Goal: Task Accomplishment & Management: Use online tool/utility

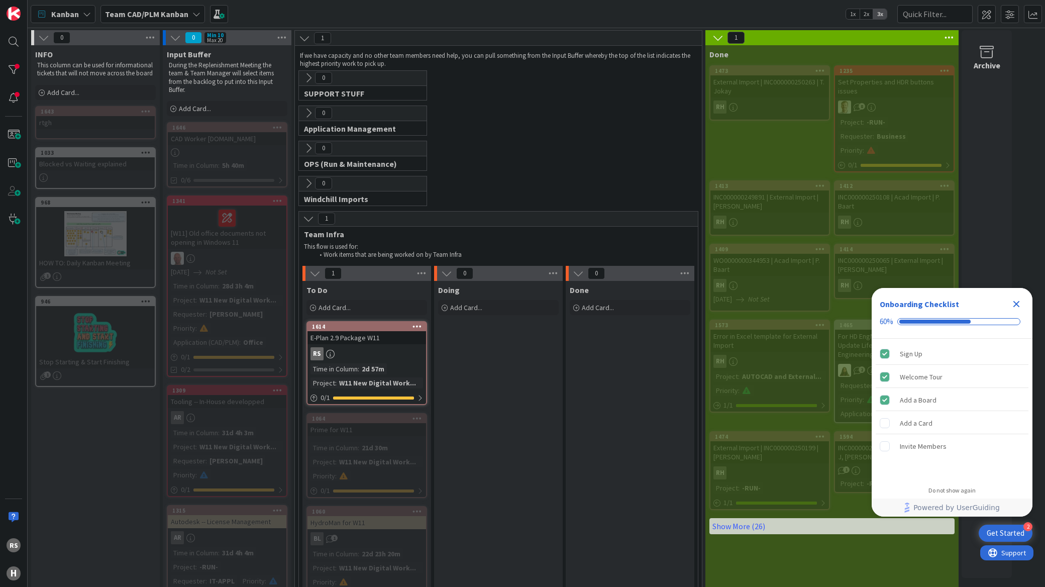
click at [358, 340] on div "E-Plan 2.9 Package W11" at bounding box center [366, 337] width 119 height 13
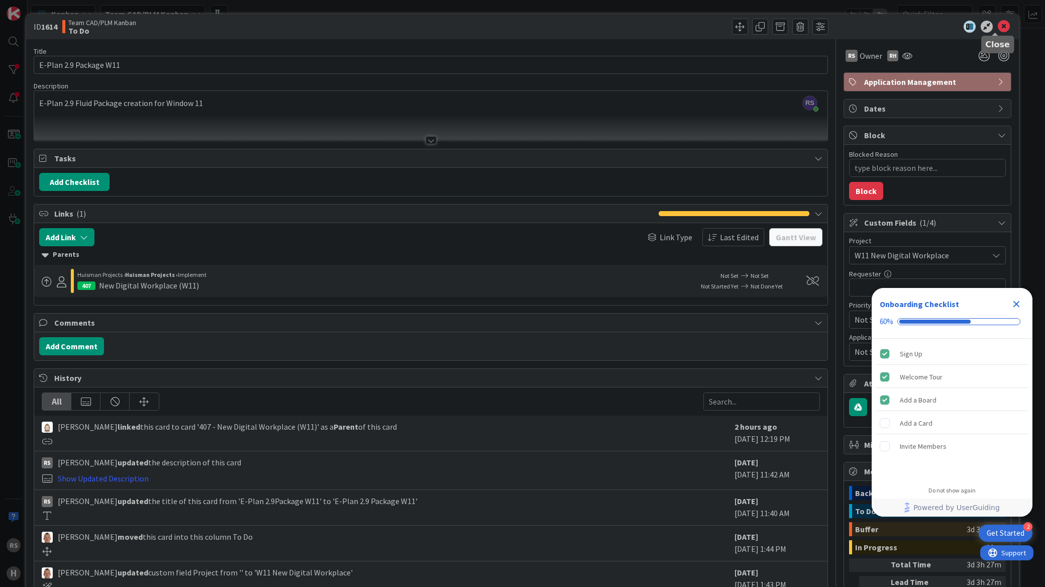
click at [998, 26] on icon at bounding box center [1004, 27] width 12 height 12
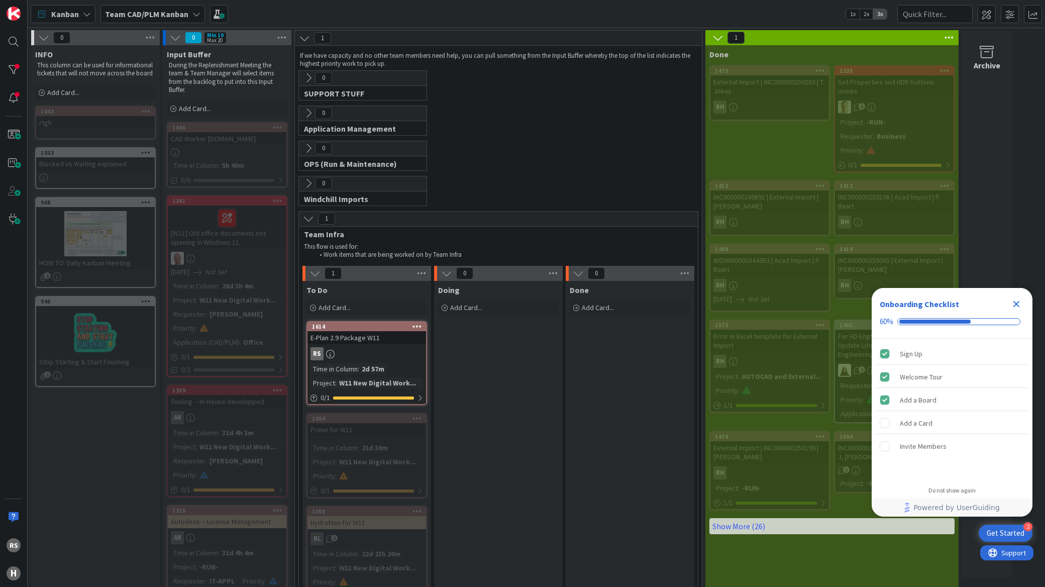
click at [1018, 305] on icon "Close Checklist" at bounding box center [1016, 304] width 7 height 7
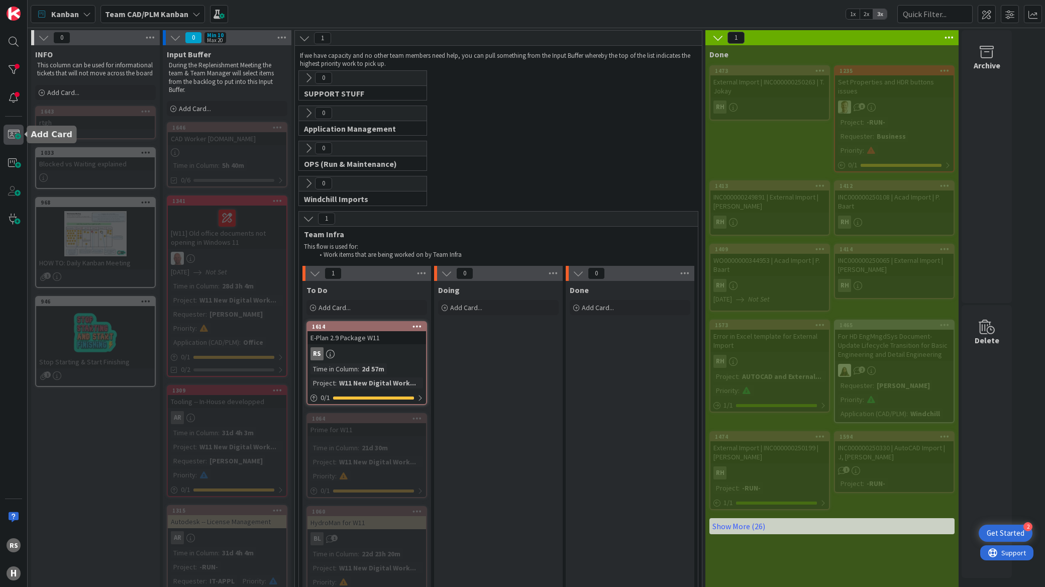
click at [14, 131] on span at bounding box center [14, 135] width 20 height 20
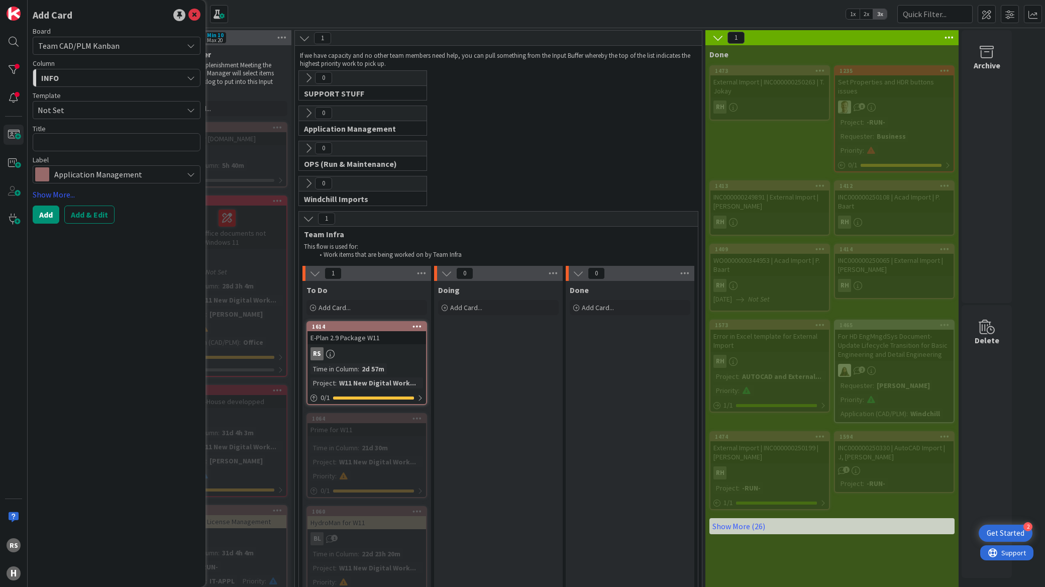
click at [299, 9] on div "Kanban Team CAD/PLM Kanban 1x 2x 3x" at bounding box center [536, 14] width 1017 height 28
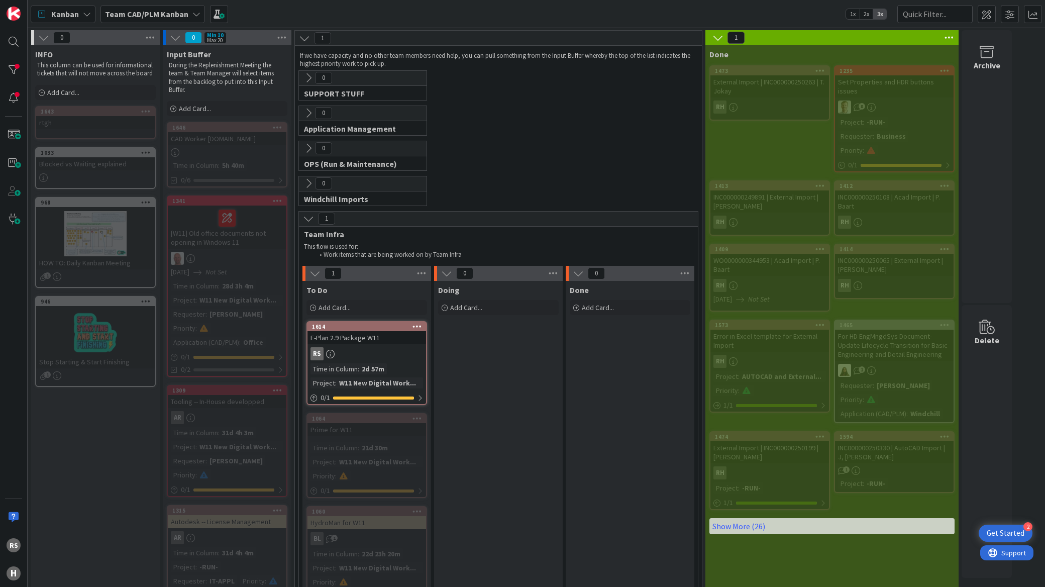
click at [375, 128] on span "Application Management" at bounding box center [359, 129] width 110 height 10
click at [310, 122] on div "0 Application Management This flow is used for: Application management Reports …" at bounding box center [363, 120] width 128 height 29
click at [311, 118] on button at bounding box center [308, 112] width 13 height 13
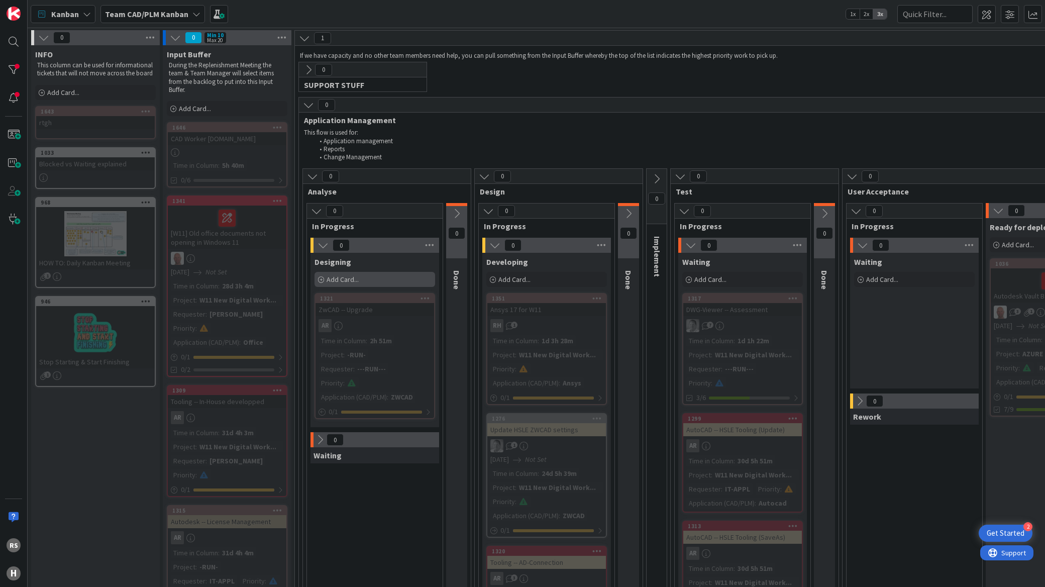
click at [339, 277] on span "Add Card..." at bounding box center [343, 279] width 32 height 9
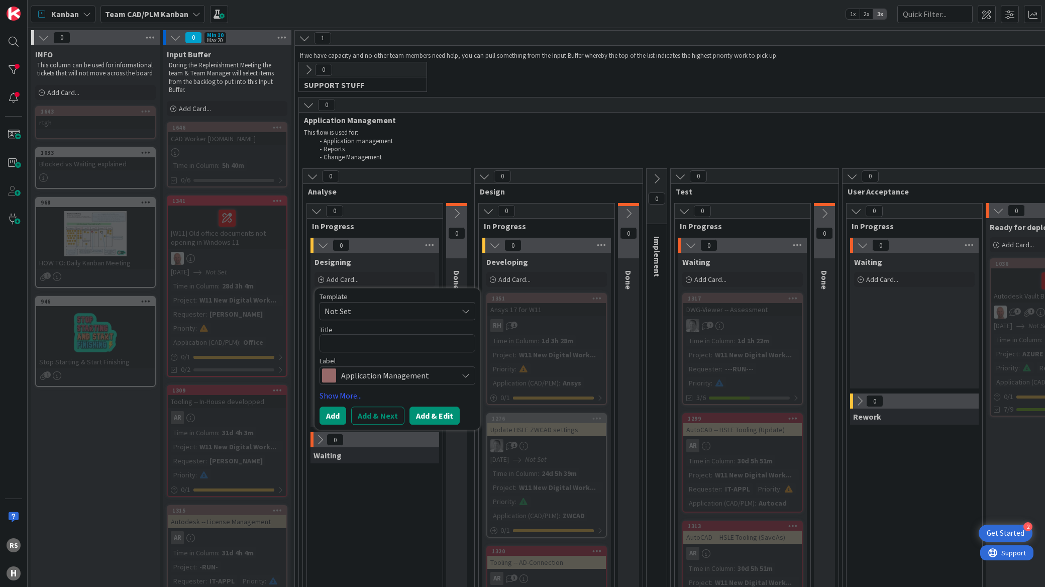
click at [433, 416] on button "Add & Edit" at bounding box center [434, 416] width 50 height 18
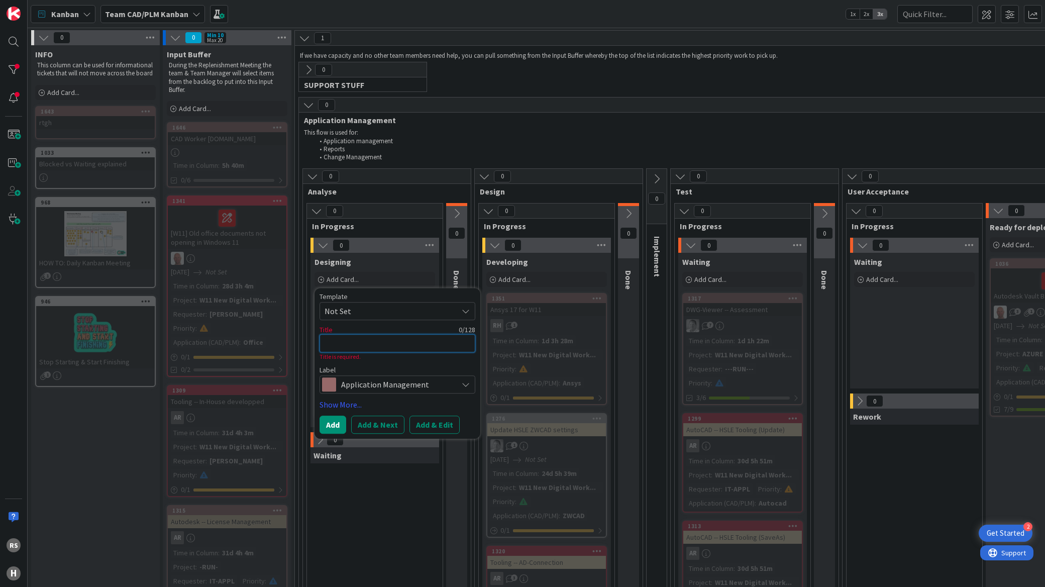
click at [395, 343] on textarea at bounding box center [397, 343] width 156 height 18
type textarea "x"
type textarea "E"
type textarea "x"
type textarea "Ep"
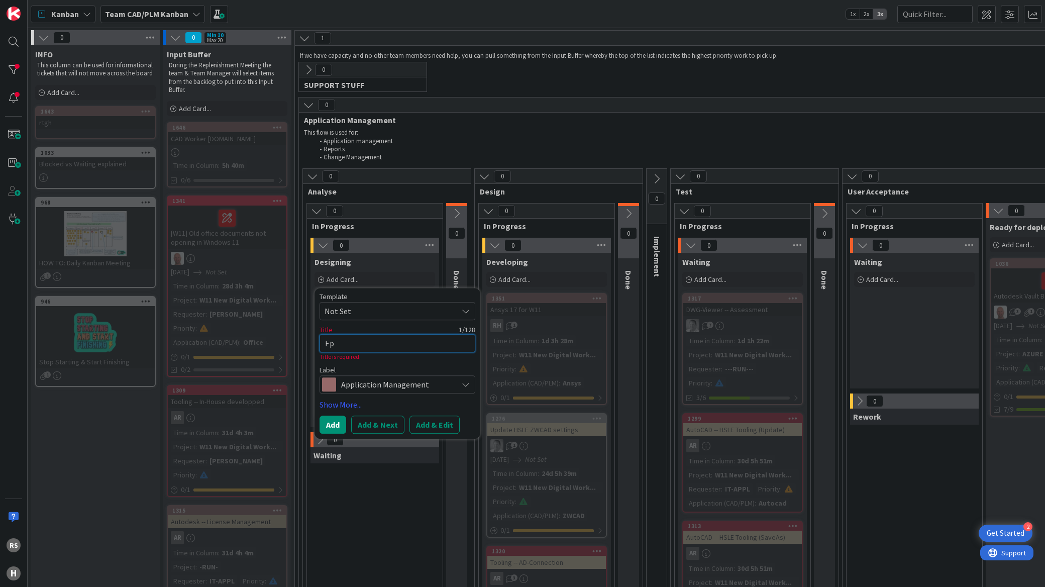
type textarea "x"
type textarea "Epa"
type textarea "x"
type textarea "Ep"
type textarea "x"
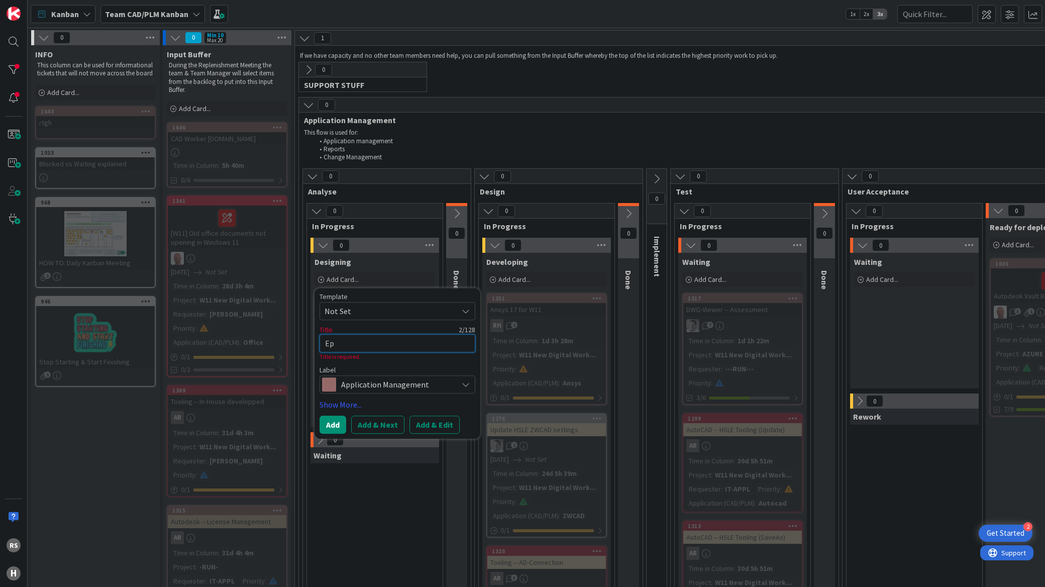
type textarea "Epl"
type textarea "x"
type textarea "Epla"
type textarea "x"
type textarea "Eplan"
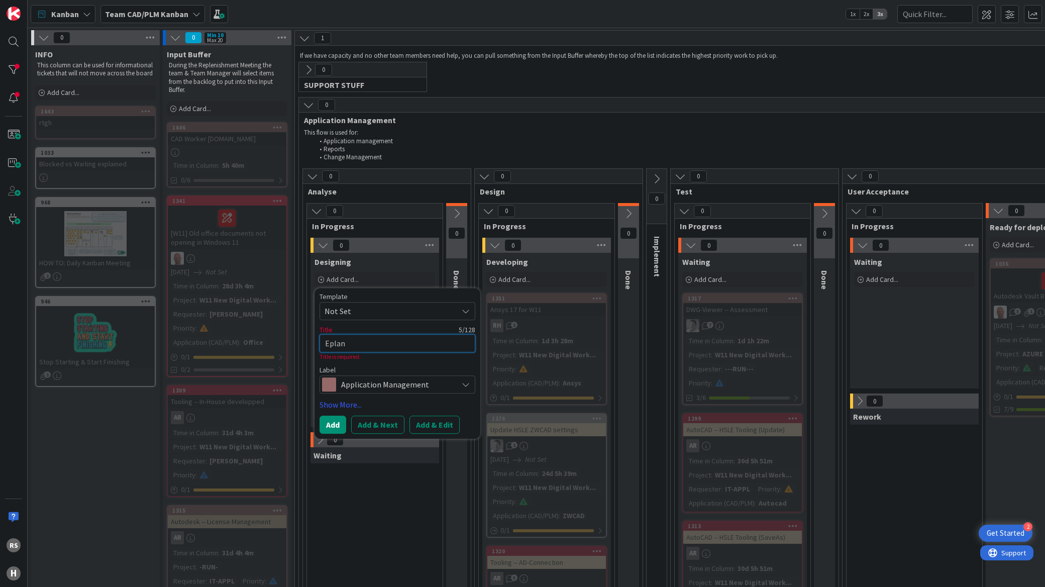
type textarea "x"
type textarea "Eplan"
type textarea "x"
type textarea "Eplan 2"
type textarea "x"
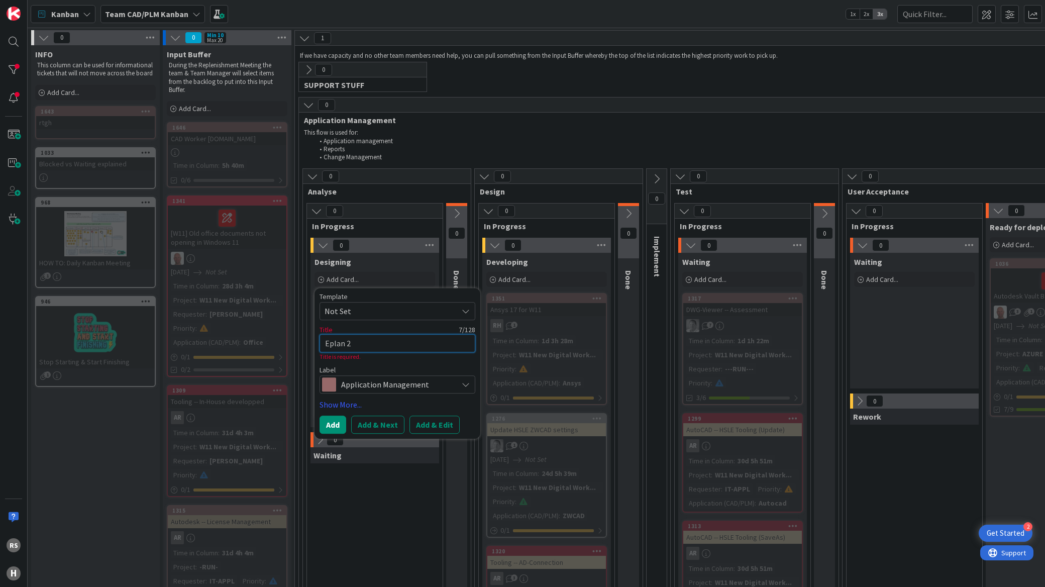
type textarea "Eplan 20"
type textarea "x"
type textarea "Eplan 202"
type textarea "x"
type textarea "Eplan 2025"
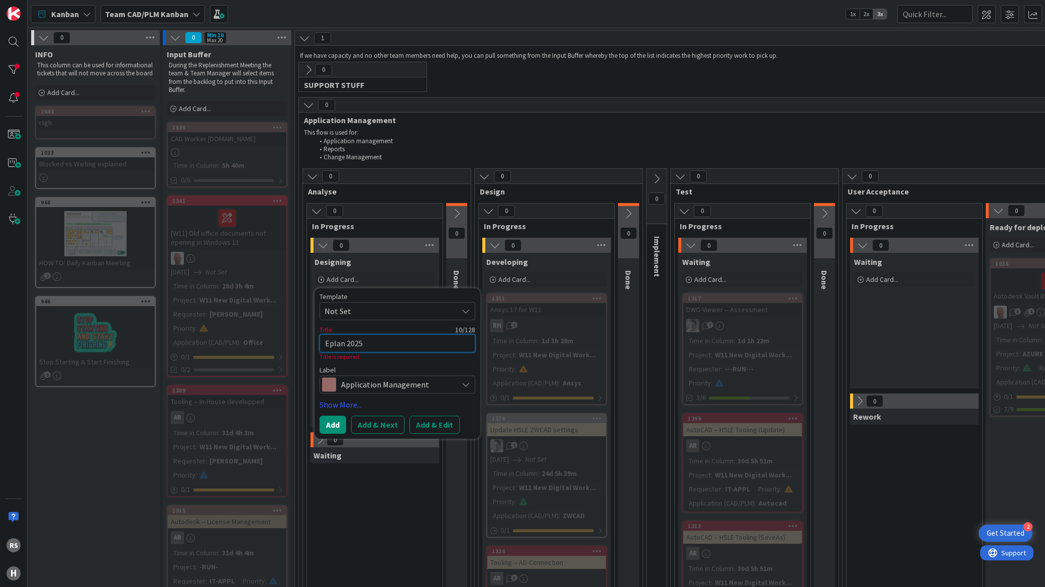
type textarea "x"
type textarea "Eplan 2025"
type textarea "x"
type textarea "Eplan 2025 u"
type textarea "x"
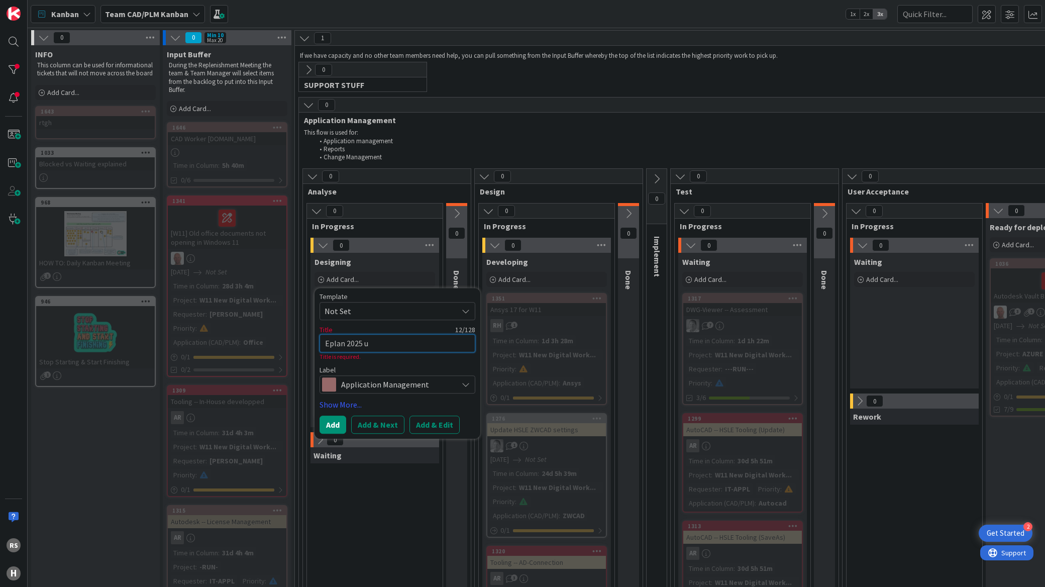
type textarea "Eplan 2025 up"
type textarea "x"
type textarea "Eplan 2025 upf"
type textarea "x"
type textarea "Eplan 2025 up"
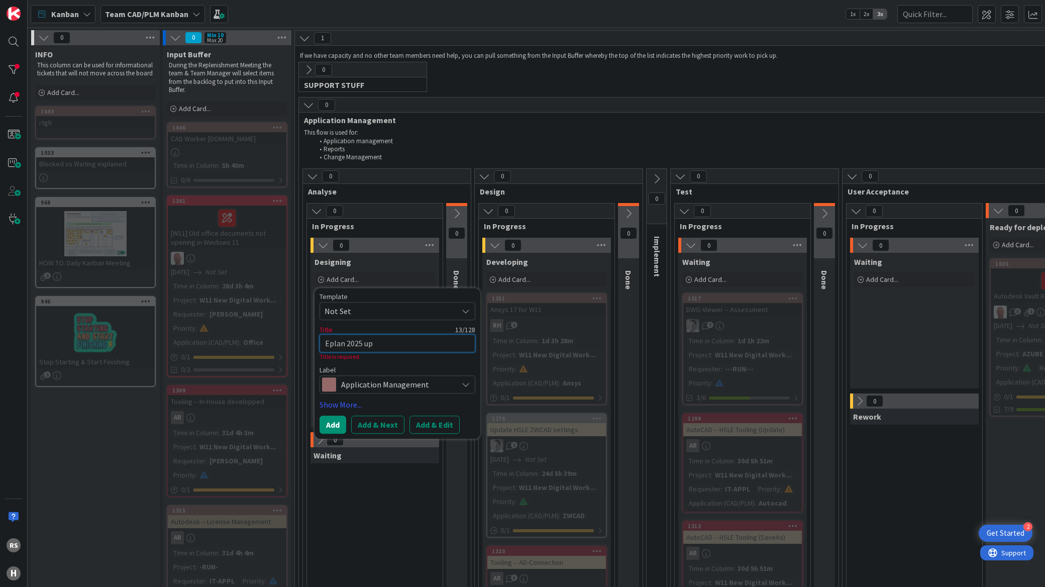
type textarea "x"
type textarea "Eplan 2025 upg"
type textarea "x"
type textarea "Eplan 2025 upgr"
type textarea "x"
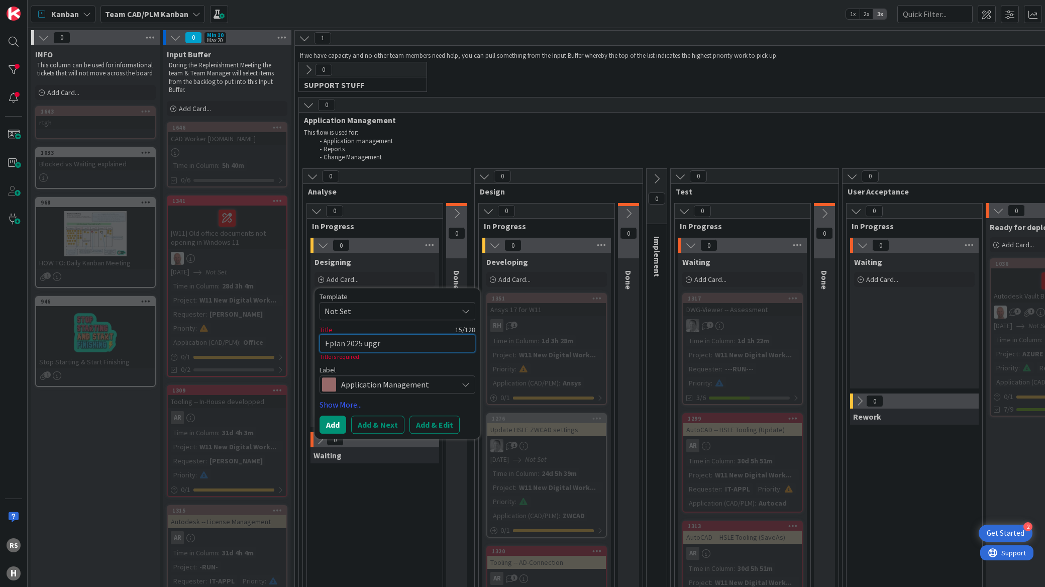
type textarea "Eplan 2025 upgra"
type textarea "x"
type textarea "Eplan 2025 upgrad"
type textarea "x"
type textarea "Eplan 2025 upgrade"
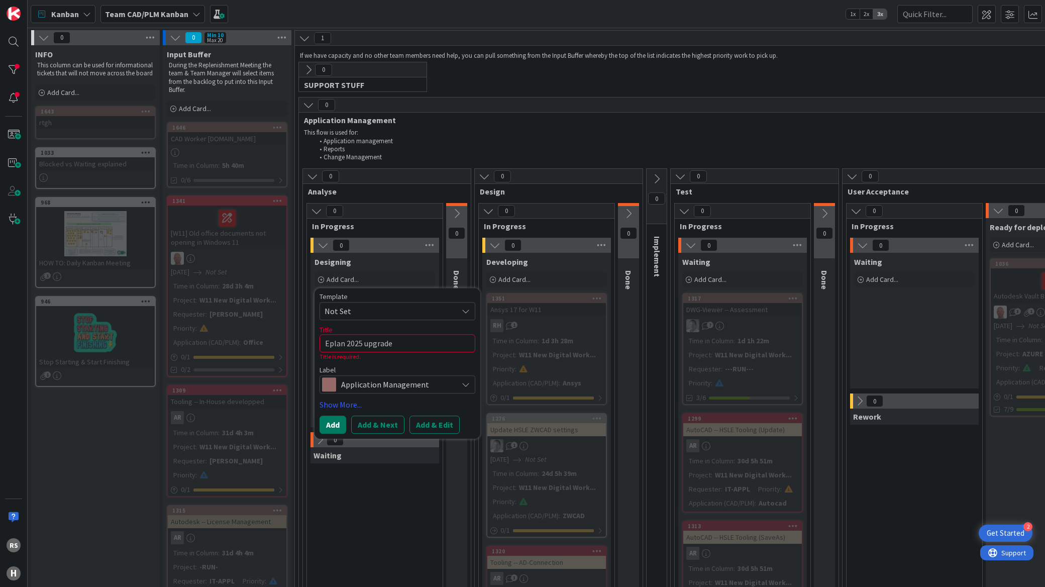
click at [334, 428] on button "Add" at bounding box center [332, 425] width 27 height 18
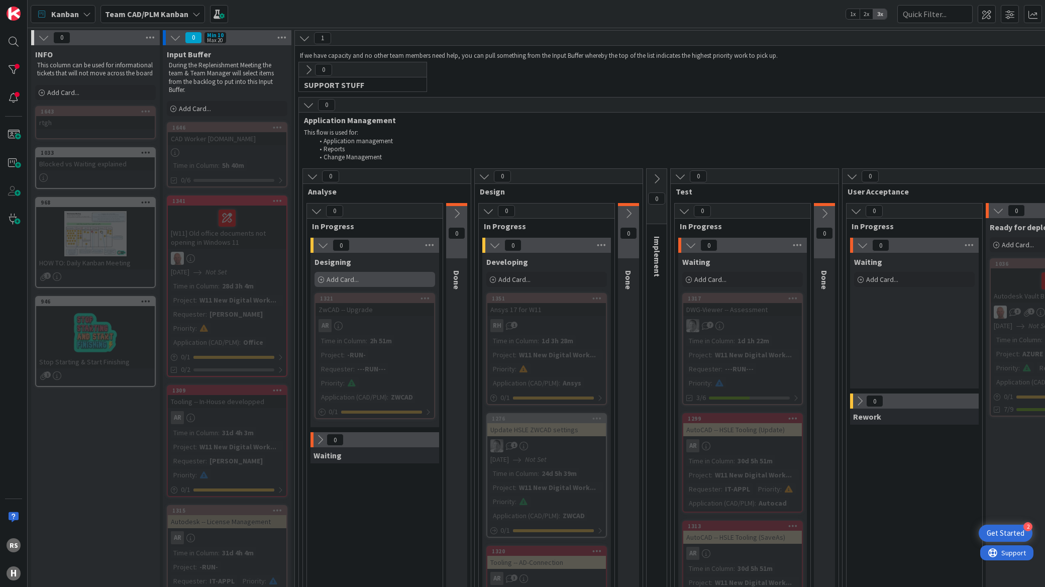
click at [323, 280] on icon at bounding box center [321, 280] width 6 height 6
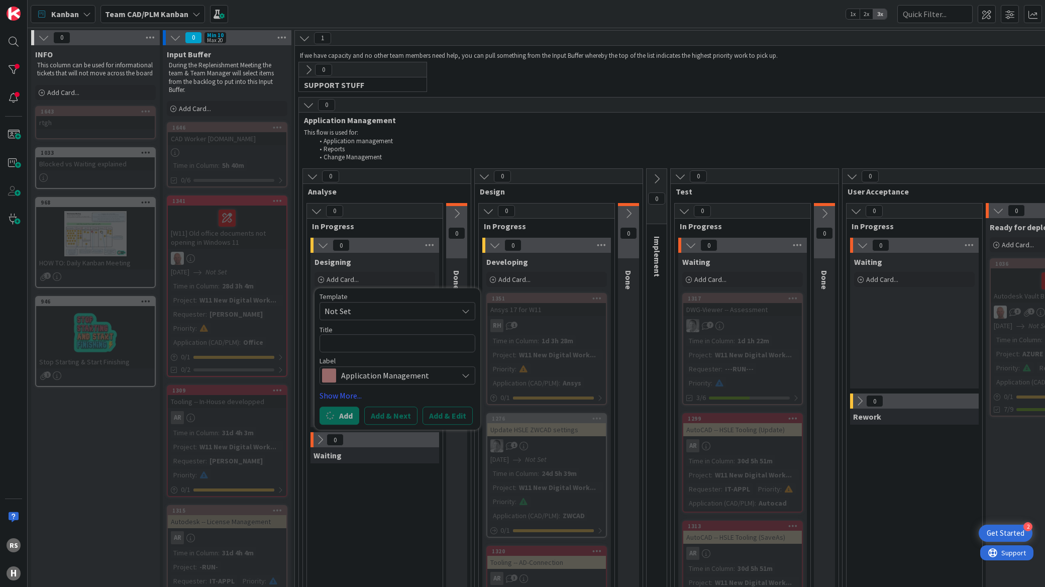
click at [67, 10] on span "Kanban" at bounding box center [65, 14] width 28 height 12
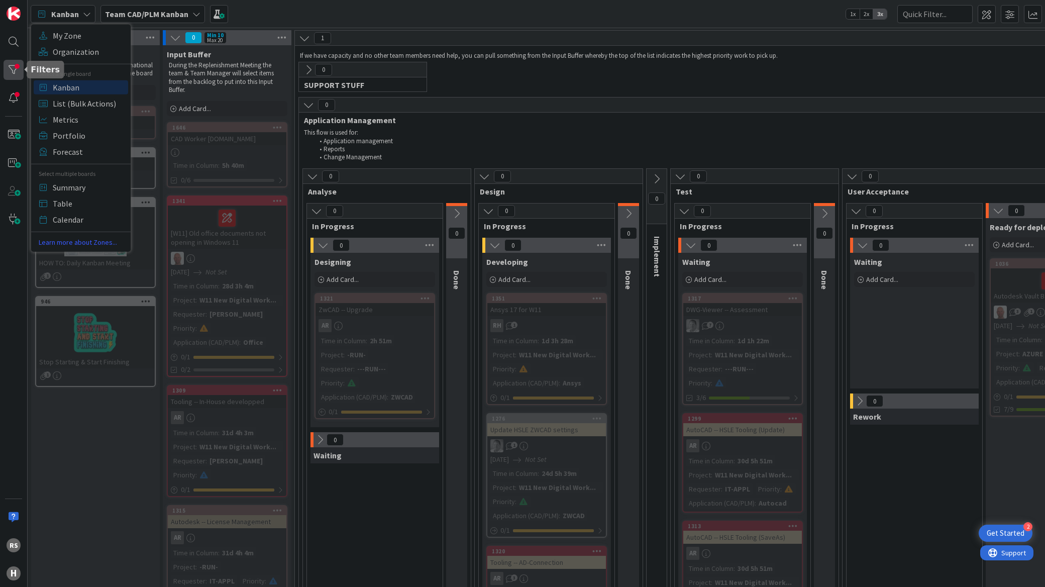
click at [19, 73] on div at bounding box center [14, 70] width 20 height 20
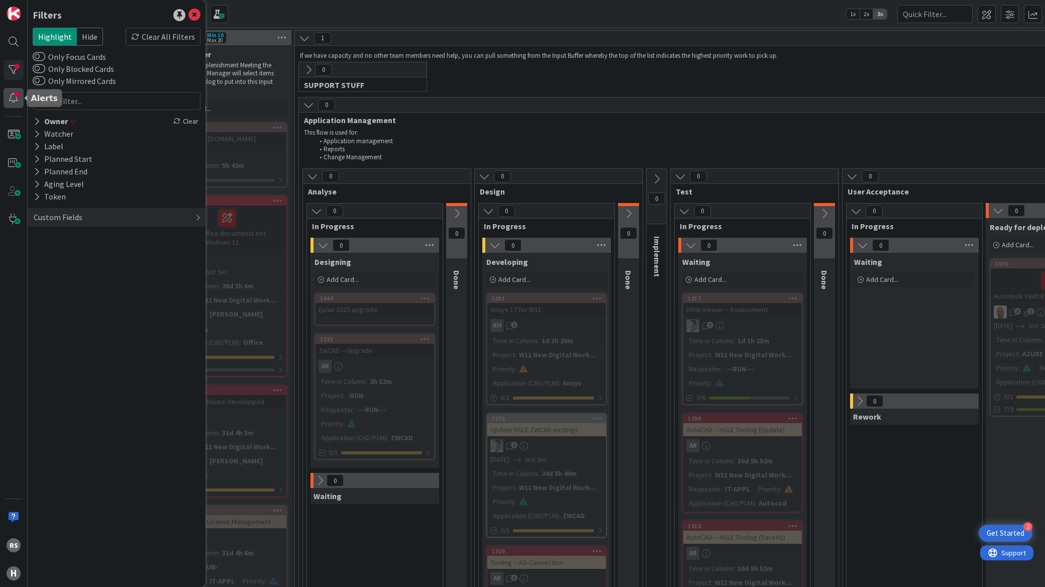
click at [11, 103] on div at bounding box center [14, 98] width 20 height 20
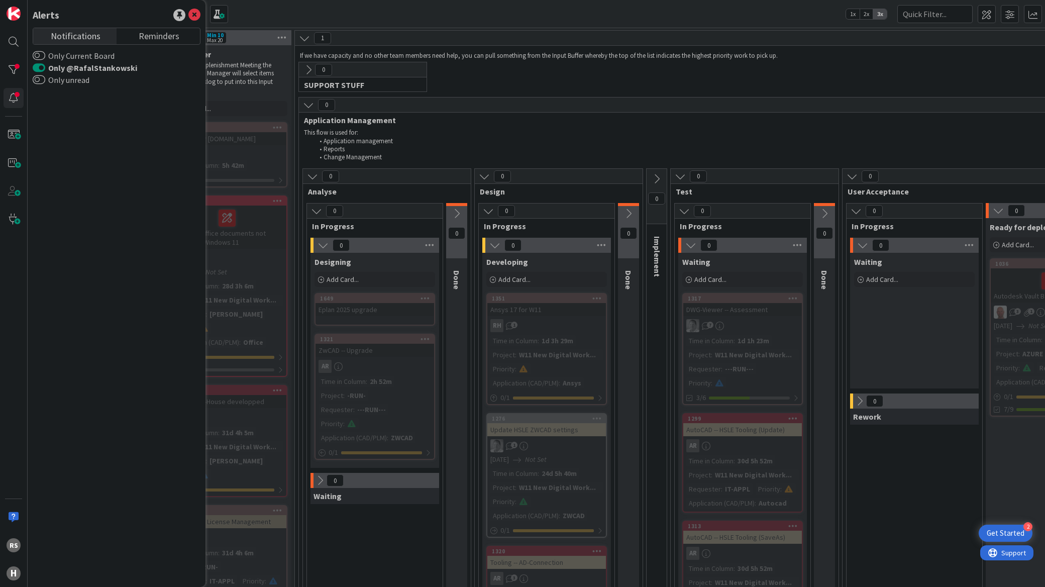
click at [41, 69] on button "Only @RafalStankowski" at bounding box center [39, 68] width 13 height 10
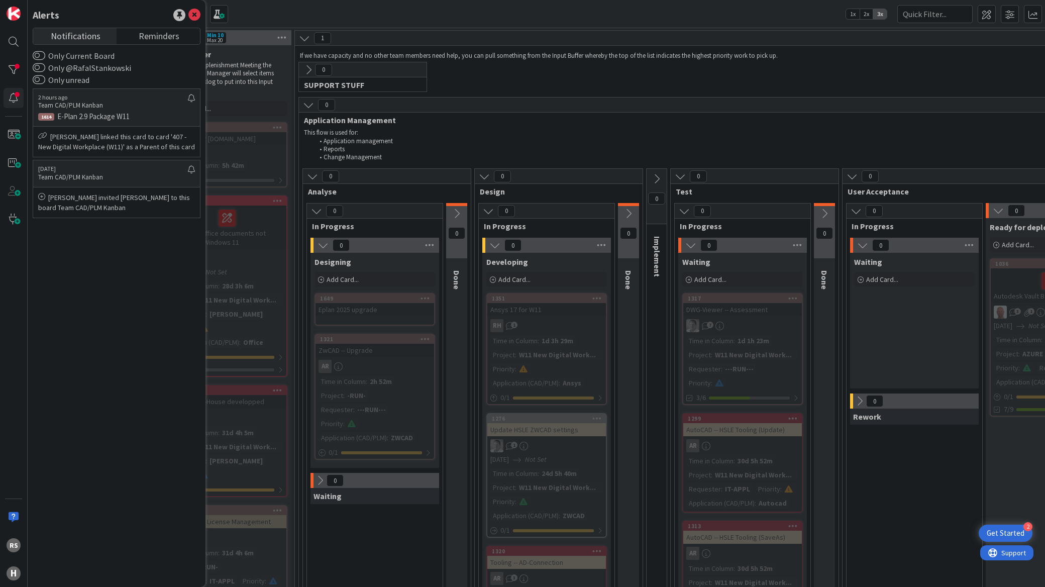
drag, startPoint x: 78, startPoint y: 269, endPoint x: 58, endPoint y: 183, distance: 88.2
click at [78, 269] on div "2 hours ago Team CAD/PLM Kanban 1614 E-Plan 2.9 Package W11 [PERSON_NAME] linke…" at bounding box center [117, 332] width 168 height 493
click at [14, 73] on div at bounding box center [14, 70] width 20 height 20
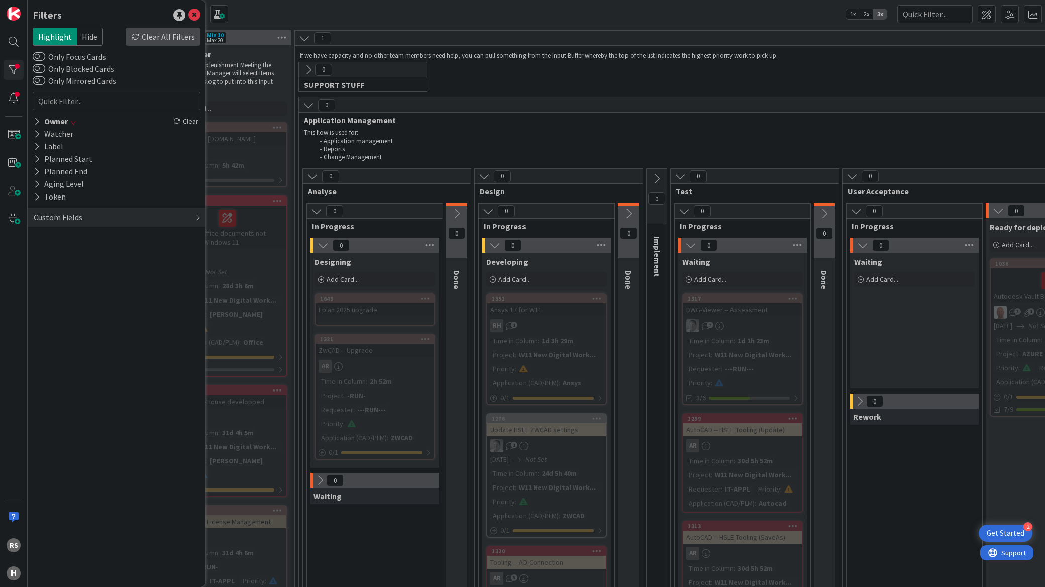
click at [175, 36] on div "Clear All Filters" at bounding box center [163, 37] width 75 height 18
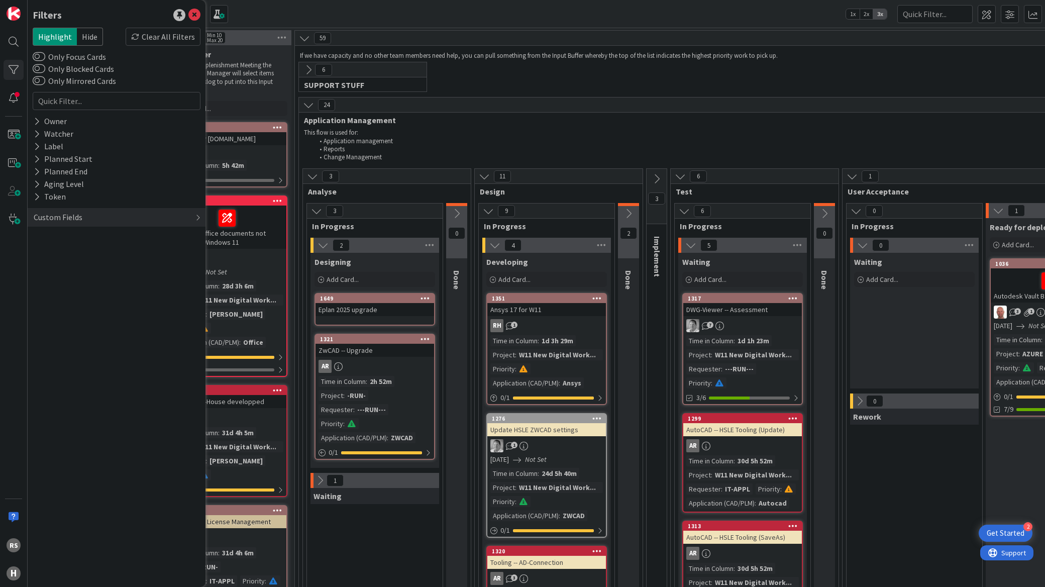
click at [462, 144] on li "Application management" at bounding box center [727, 141] width 827 height 8
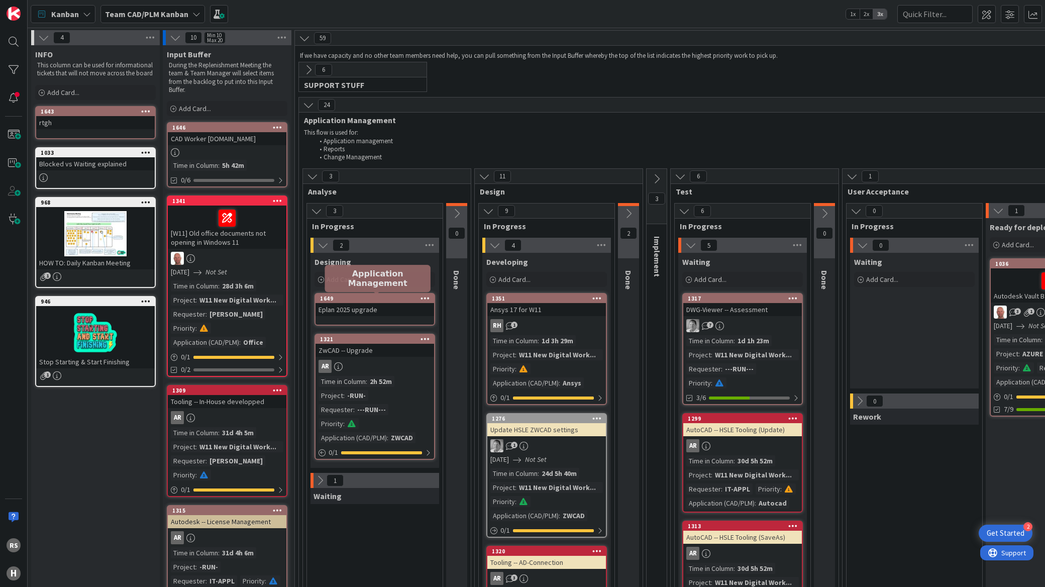
click at [364, 302] on div "1649" at bounding box center [374, 298] width 119 height 9
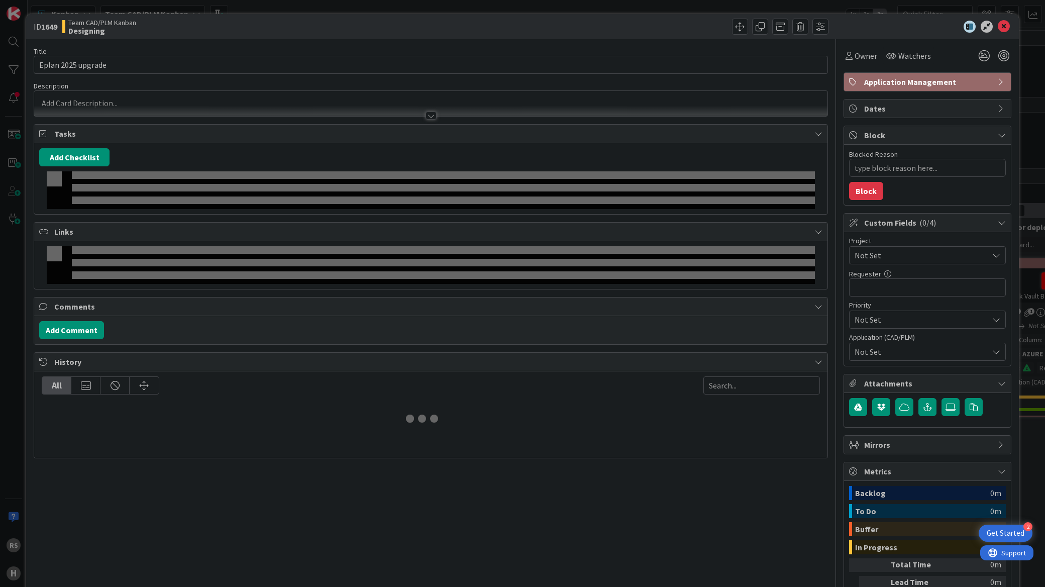
type textarea "x"
click at [86, 160] on button "Add Checklist" at bounding box center [74, 157] width 70 height 18
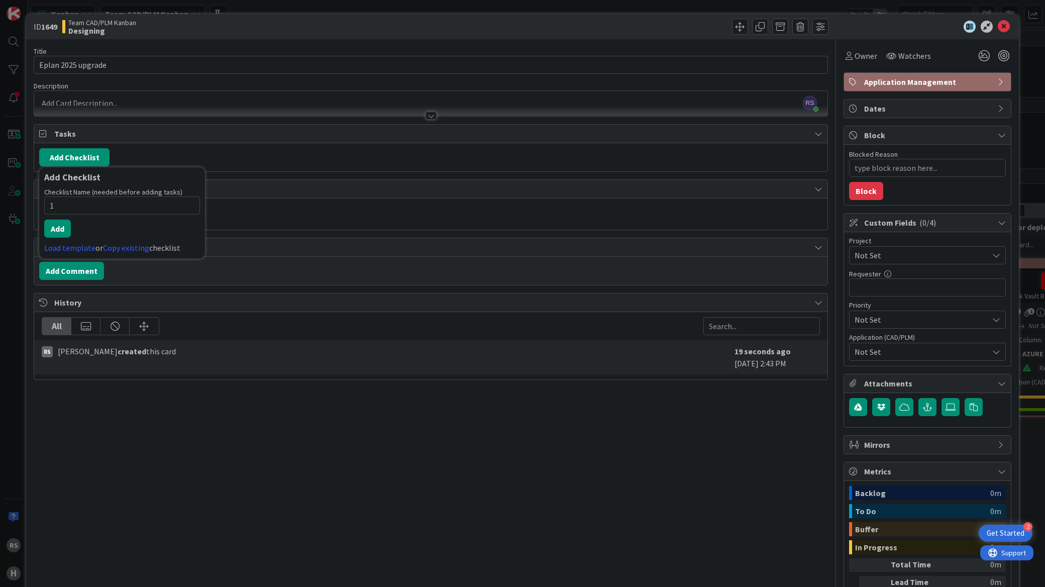
type input "1"
type input "anylyze"
click at [60, 229] on button "Add" at bounding box center [57, 229] width 27 height 18
click at [44, 155] on button "Add Checklist" at bounding box center [74, 157] width 70 height 18
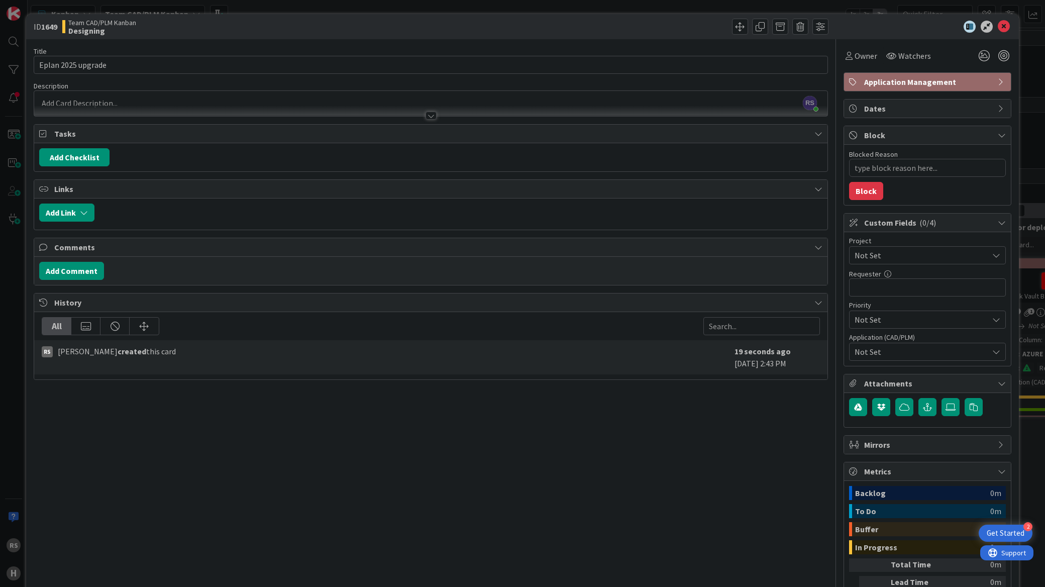
click at [234, 165] on div "Add Checklist Back" at bounding box center [430, 157] width 783 height 18
click at [814, 133] on icon at bounding box center [818, 134] width 8 height 8
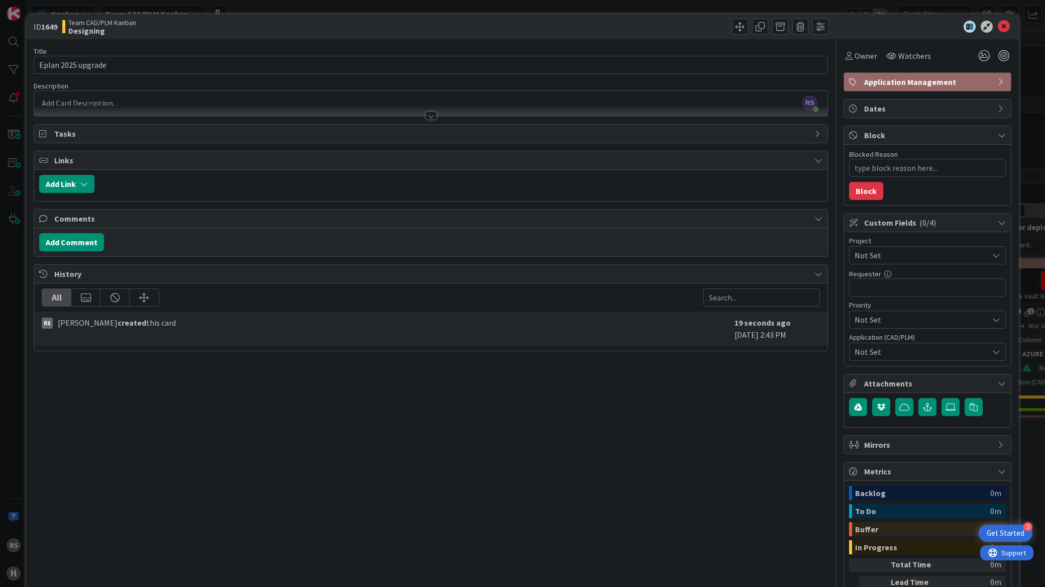
click at [814, 133] on icon at bounding box center [818, 134] width 8 height 8
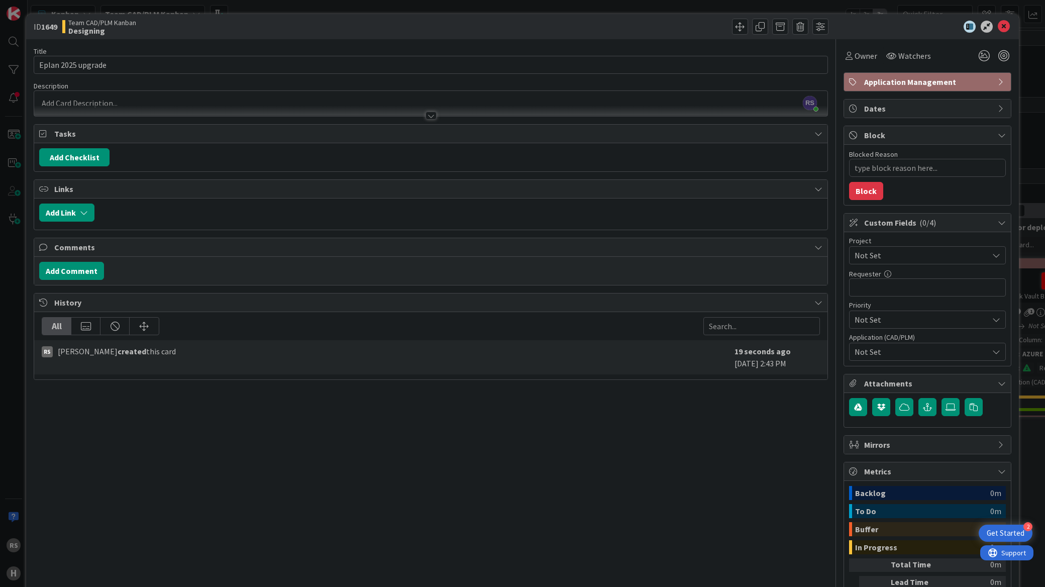
click at [814, 191] on icon at bounding box center [818, 189] width 8 height 8
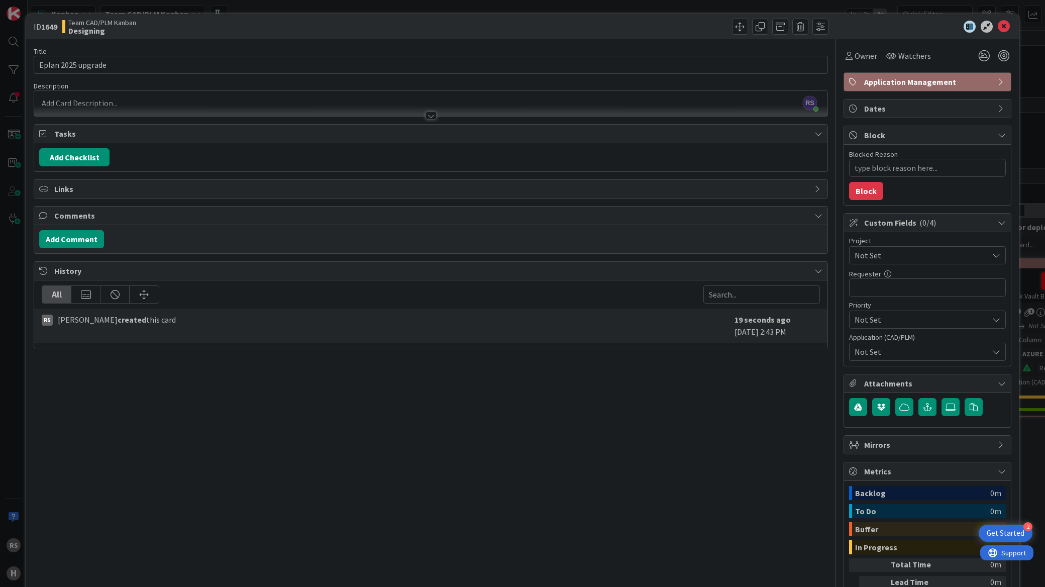
click at [425, 116] on div at bounding box center [430, 116] width 11 height 8
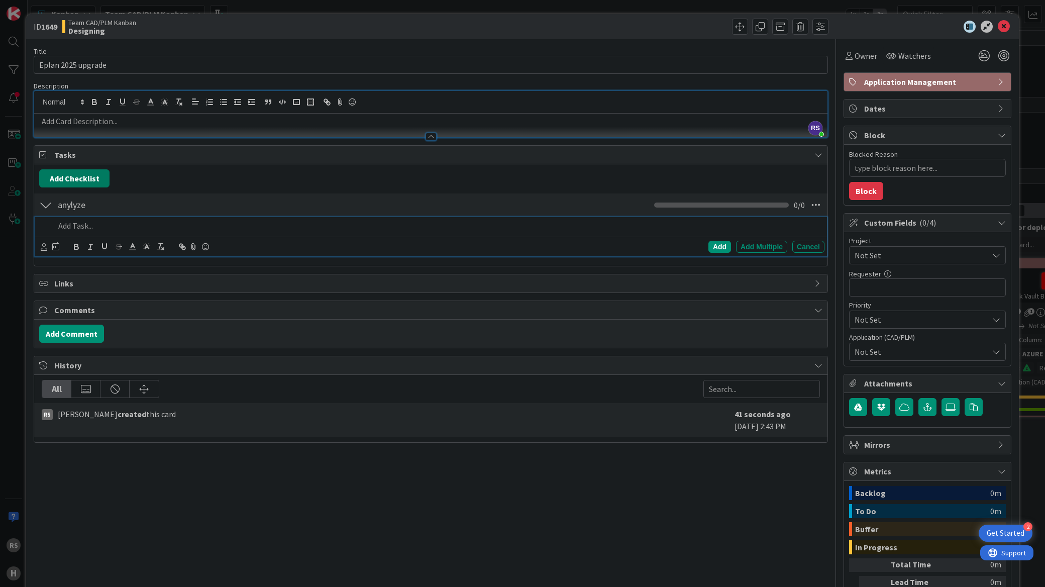
type textarea "x"
click at [89, 178] on button "Add Checklist" at bounding box center [74, 178] width 70 height 18
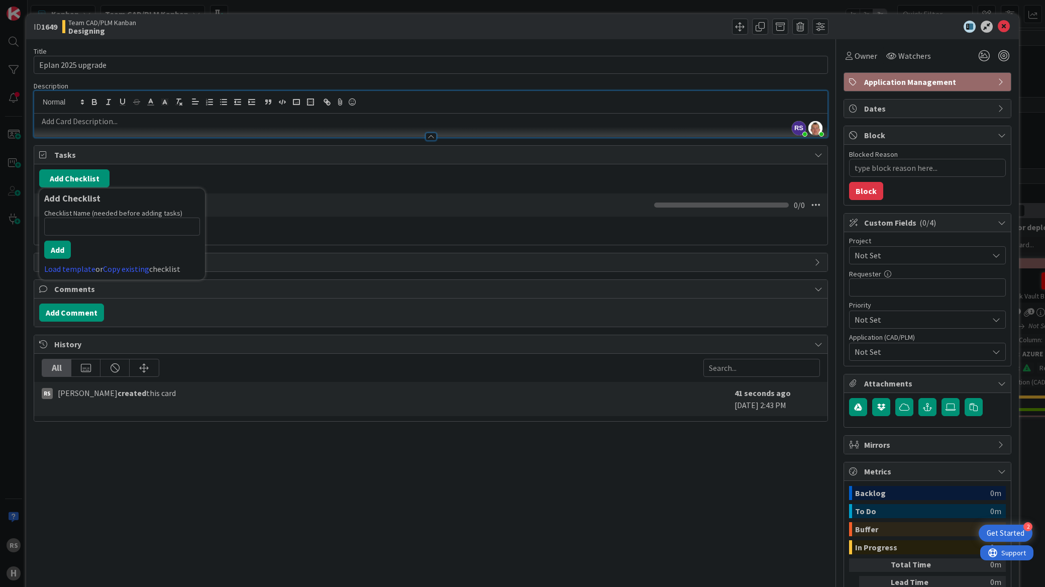
click at [221, 486] on div "Title 18 / 128 Eplan 2025 upgrade Description RS [PERSON_NAME] just joined [PER…" at bounding box center [431, 345] width 794 height 613
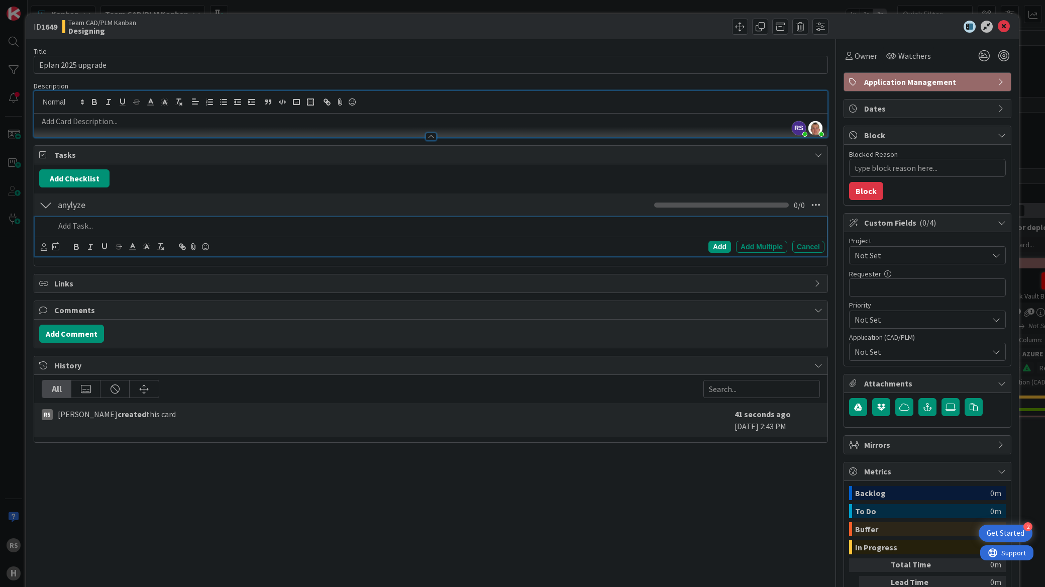
click at [83, 222] on p at bounding box center [438, 226] width 766 height 12
drag, startPoint x: 83, startPoint y: 222, endPoint x: 62, endPoint y: 232, distance: 23.4
click at [62, 232] on p at bounding box center [438, 226] width 766 height 12
click at [47, 207] on div at bounding box center [45, 205] width 13 height 18
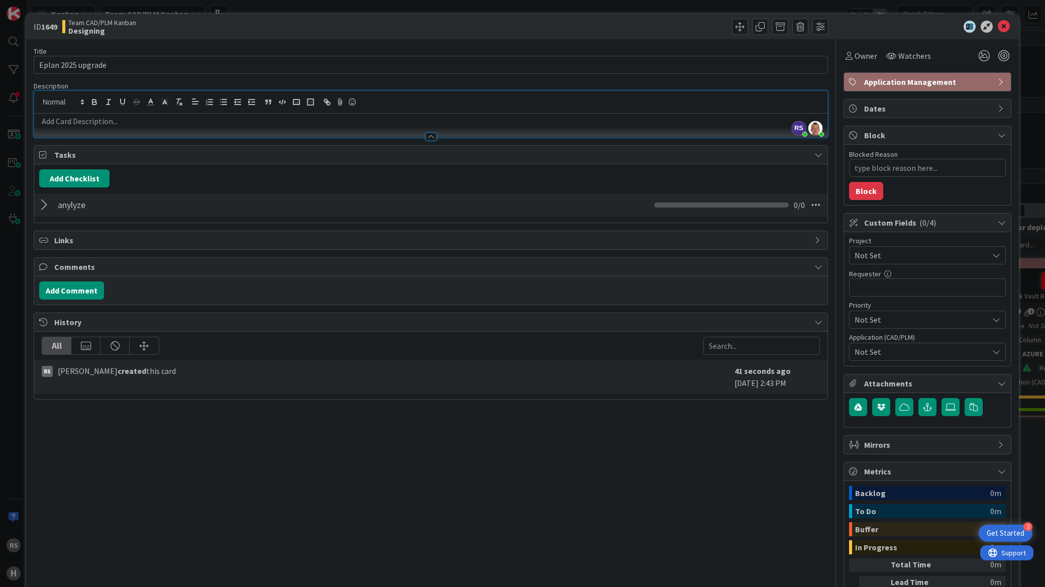
click at [47, 207] on div at bounding box center [45, 205] width 13 height 18
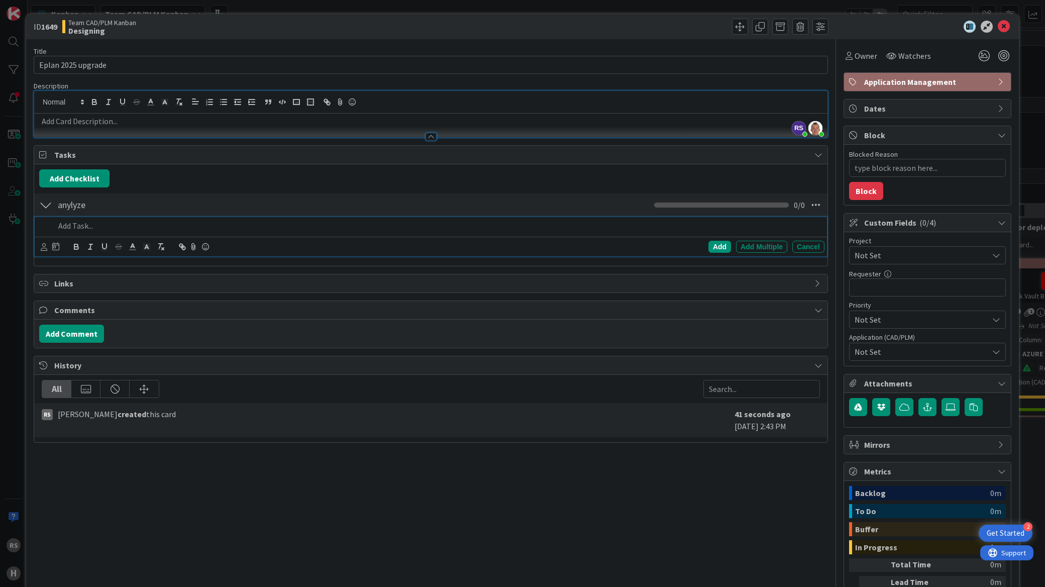
click at [94, 234] on div at bounding box center [438, 226] width 774 height 18
click at [745, 247] on div "Add Multiple" at bounding box center [761, 247] width 51 height 12
click at [376, 228] on p at bounding box center [438, 226] width 766 height 12
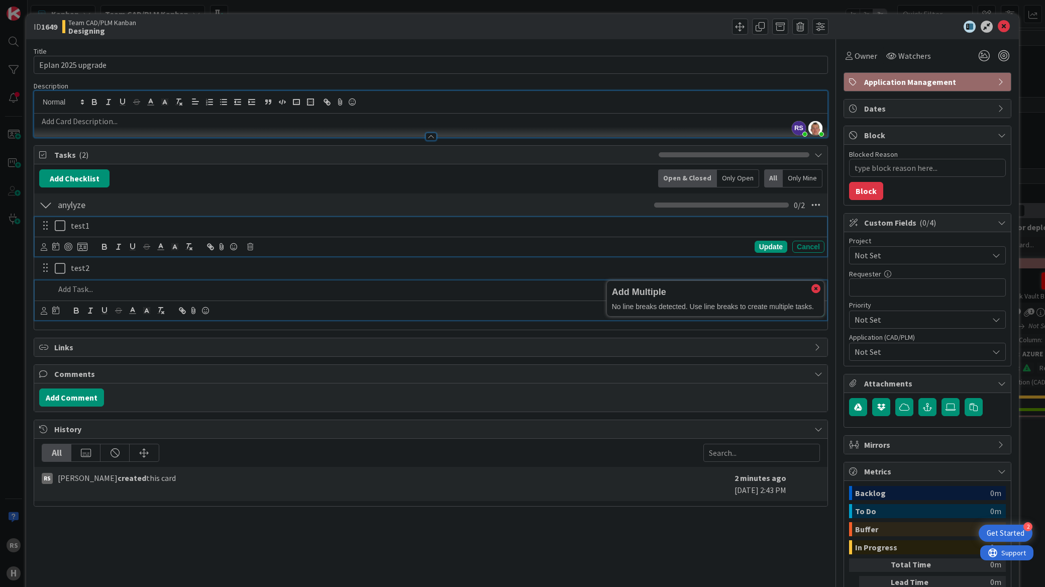
click at [91, 229] on p "test1" at bounding box center [445, 226] width 749 height 12
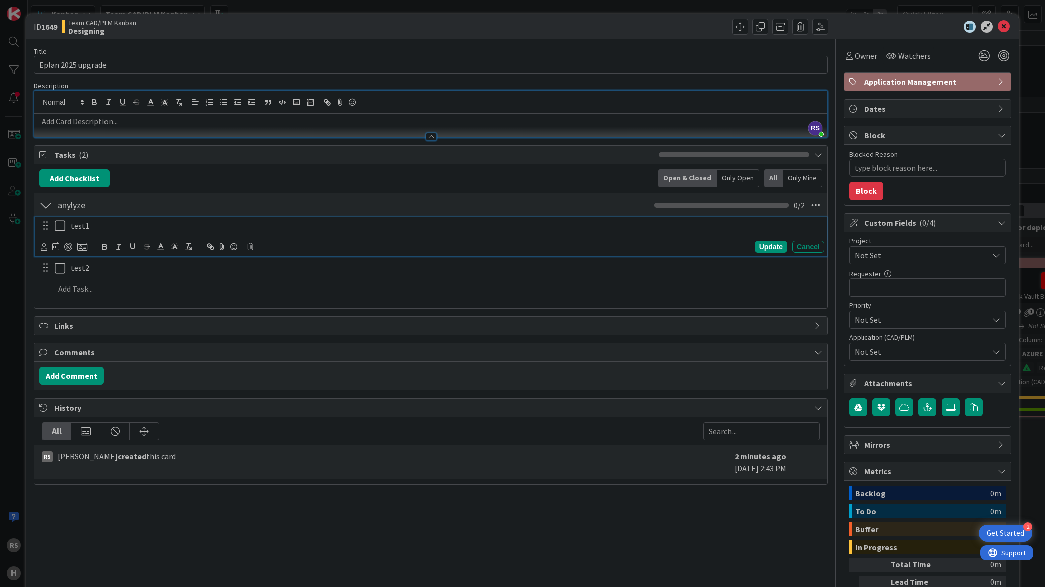
click at [59, 227] on icon at bounding box center [62, 226] width 15 height 12
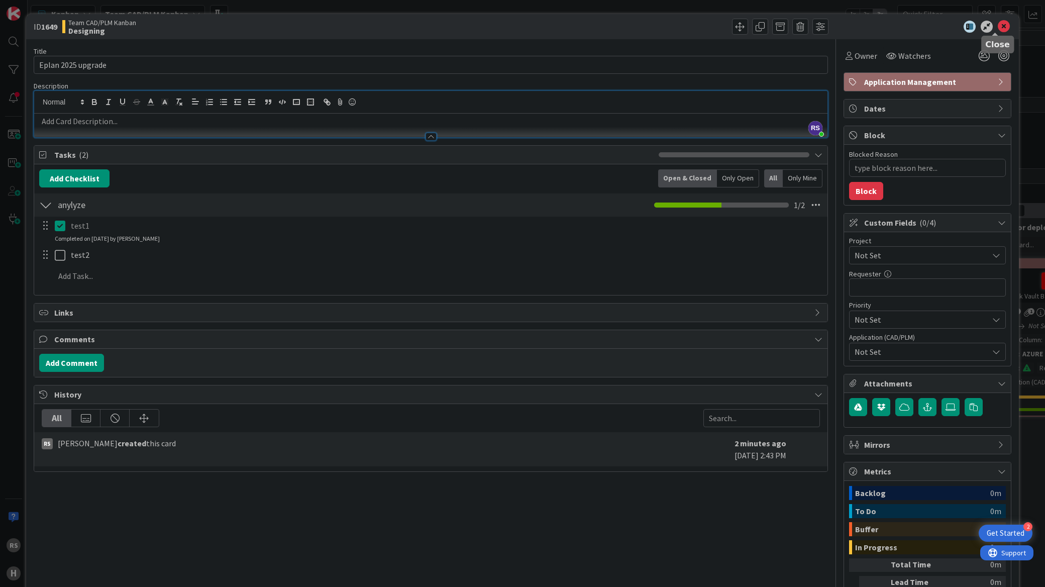
click at [998, 28] on icon at bounding box center [1004, 27] width 12 height 12
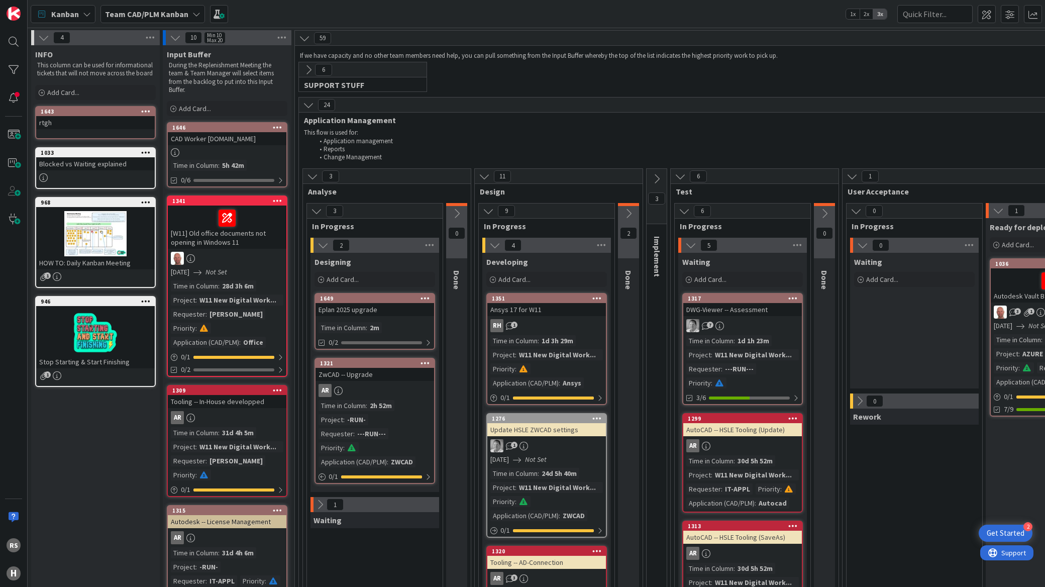
click at [364, 310] on div "Eplan 2025 upgrade" at bounding box center [374, 309] width 119 height 13
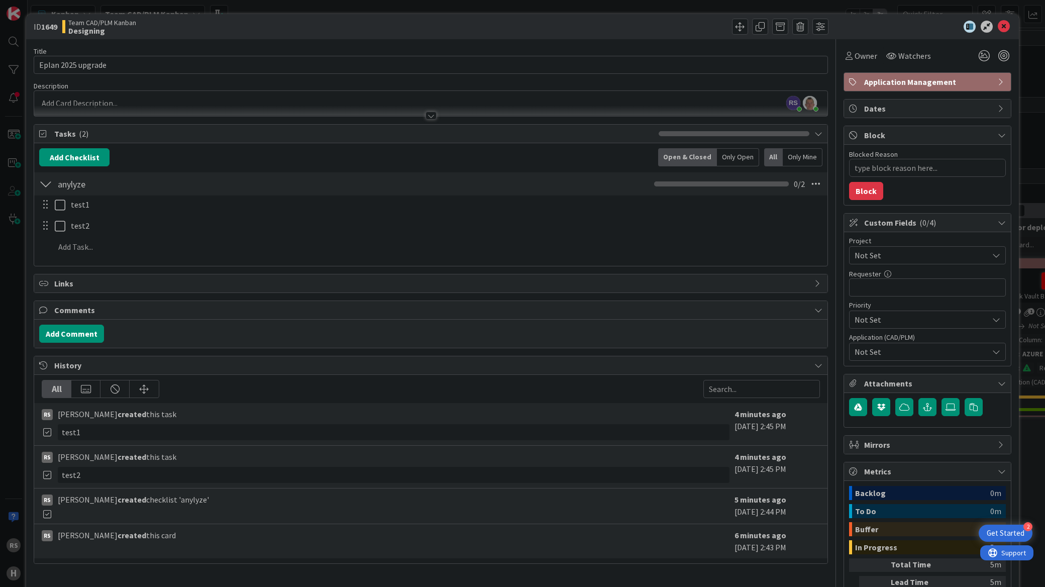
click at [76, 288] on span "Links" at bounding box center [431, 283] width 755 height 12
type textarea "x"
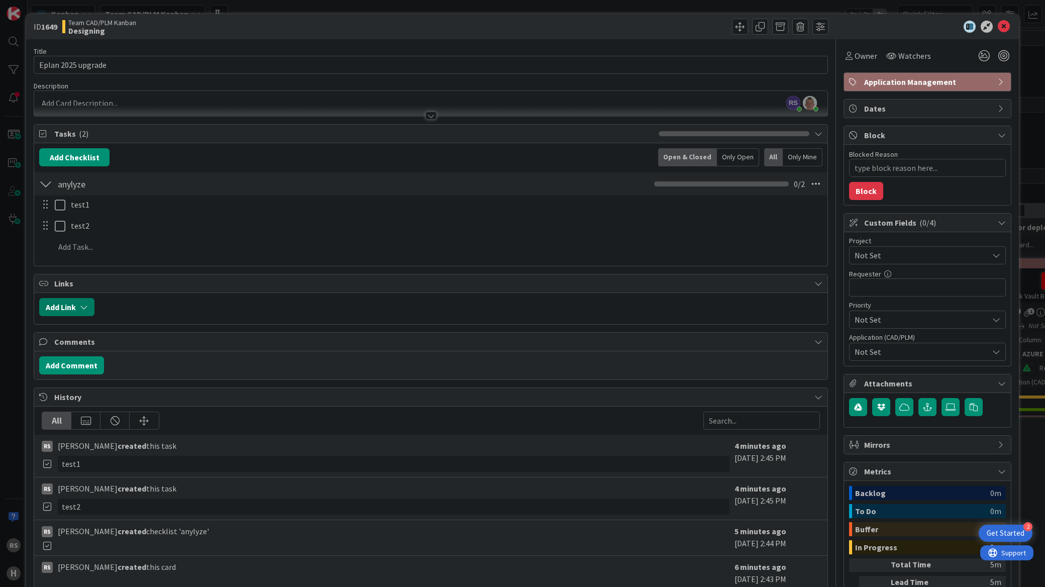
click at [79, 305] on button "Add Link" at bounding box center [66, 307] width 55 height 18
click at [83, 350] on div "New" at bounding box center [80, 346] width 70 height 17
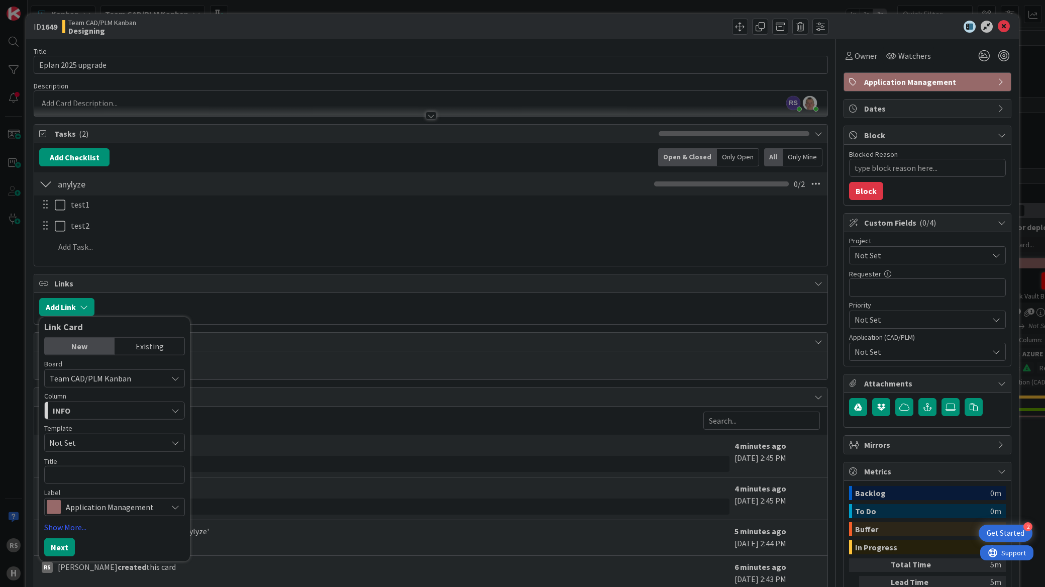
click at [100, 410] on div "INFO" at bounding box center [108, 410] width 117 height 16
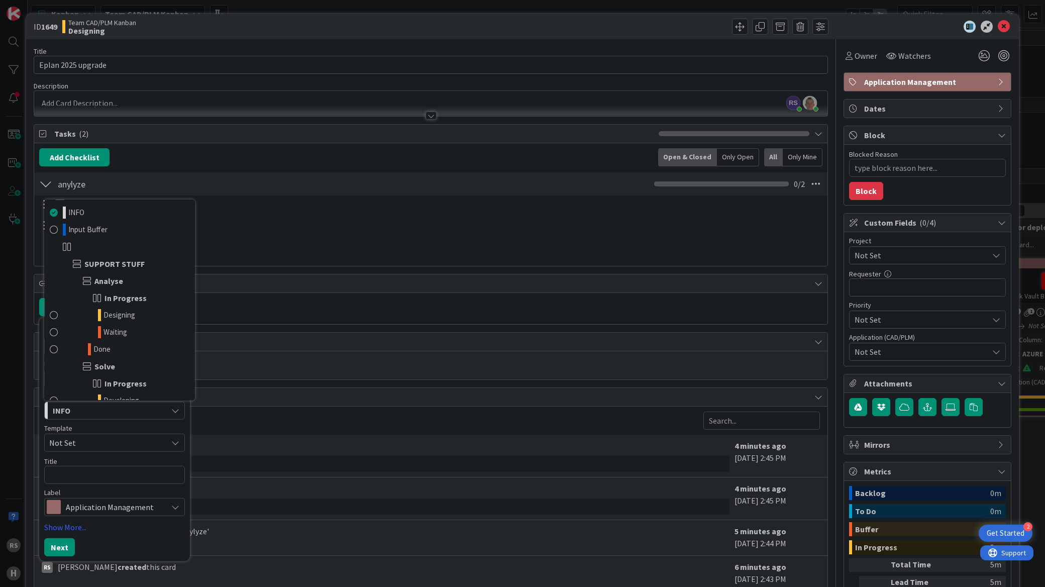
click at [100, 410] on div "INFO" at bounding box center [108, 410] width 117 height 16
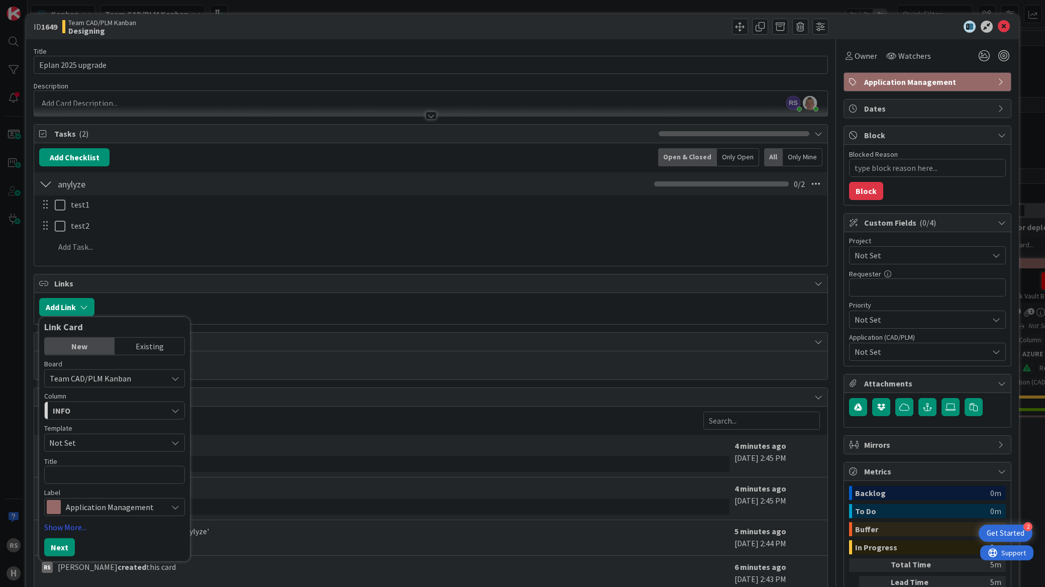
click at [92, 403] on div "INFO" at bounding box center [108, 410] width 117 height 16
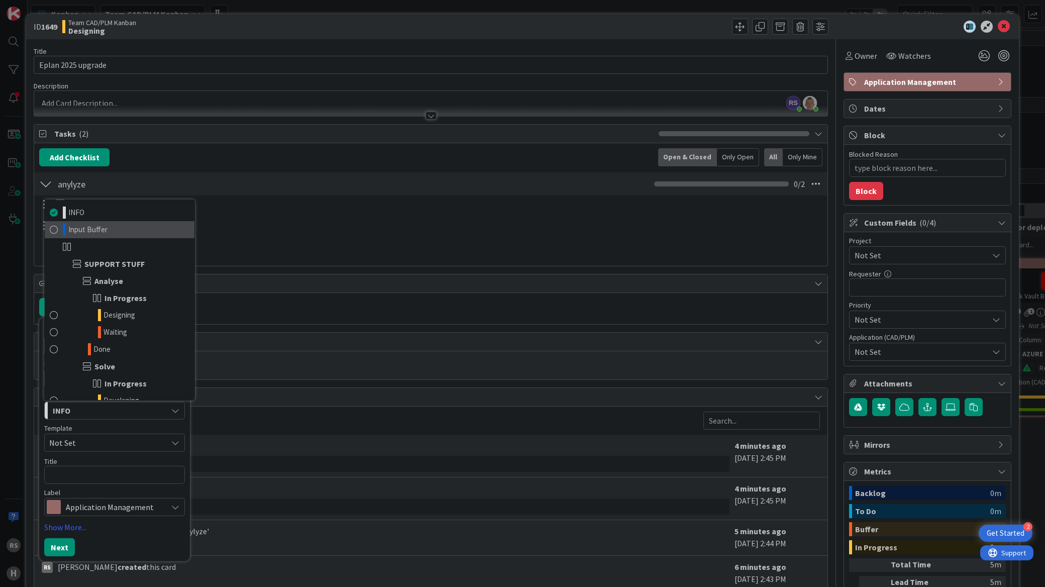
click at [90, 227] on span "Input Buffer" at bounding box center [87, 230] width 39 height 12
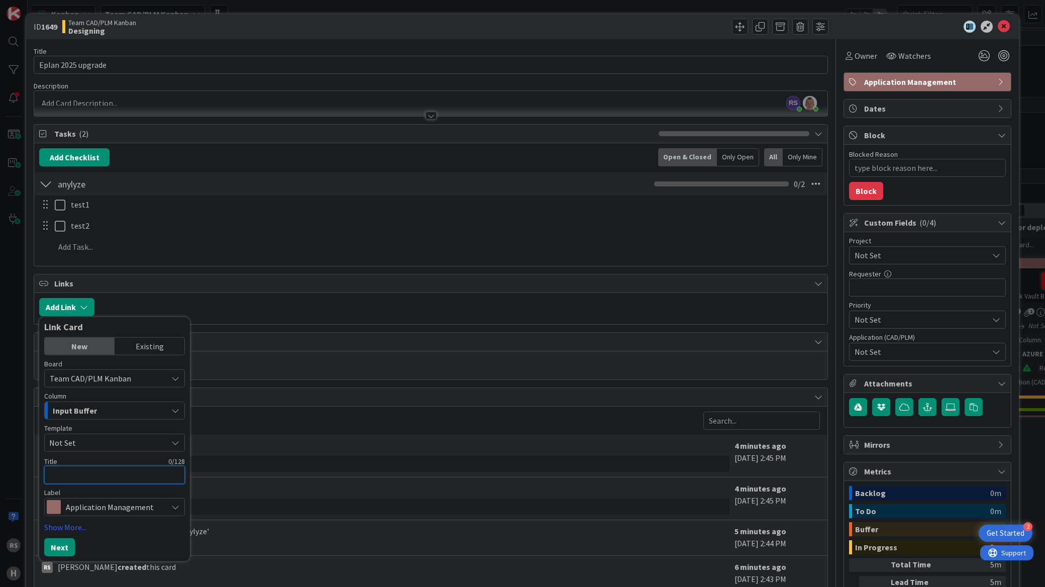
click at [84, 477] on textarea at bounding box center [114, 475] width 141 height 18
type textarea "x"
type textarea "xp"
type textarea "x"
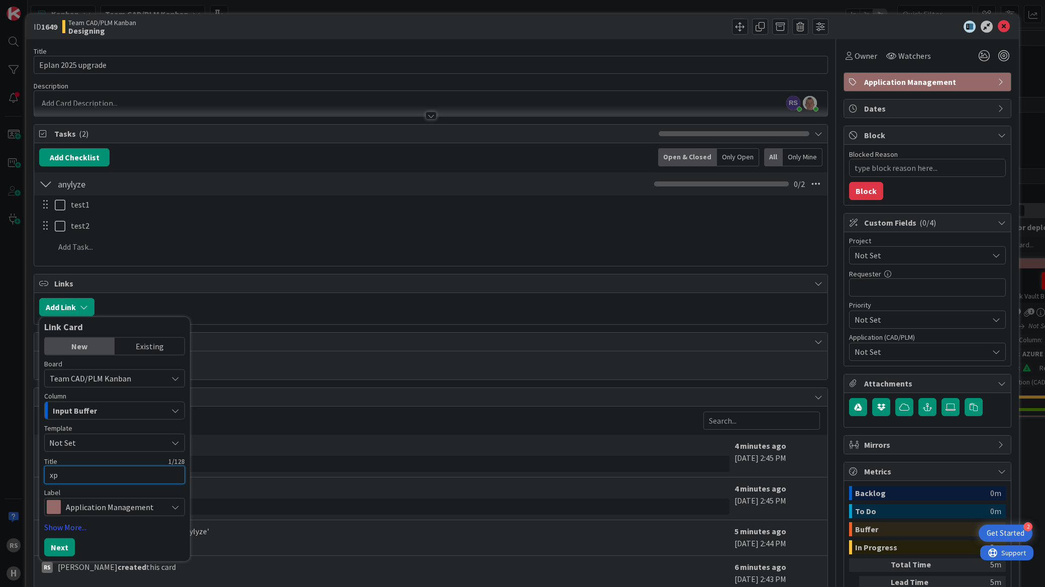
type textarea "xpl"
type textarea "x"
type textarea "xplm"
type textarea "x"
type textarea "xplm"
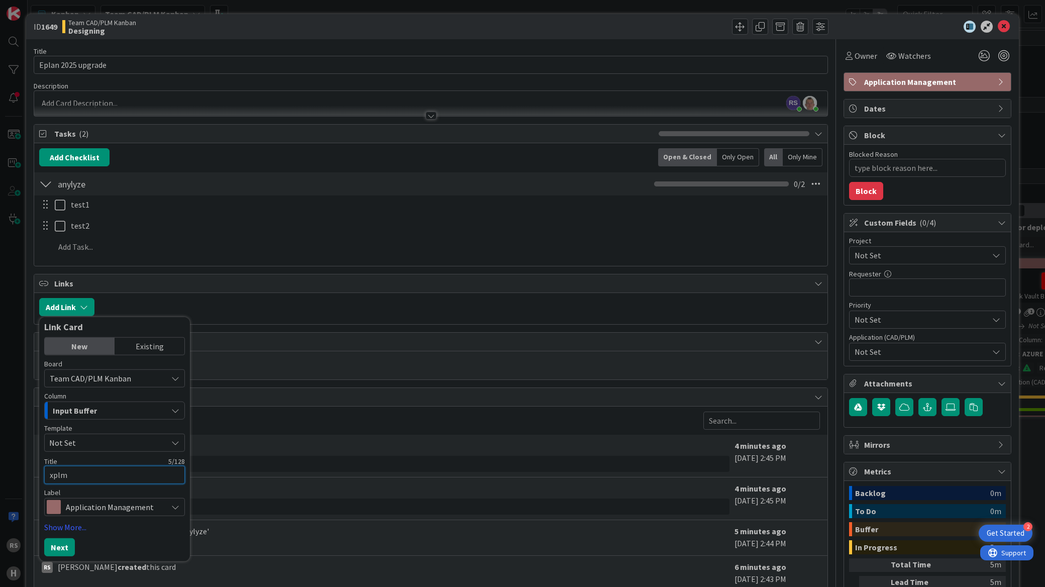
type textarea "x"
type textarea "xplm"
type textarea "x"
type textarea "xpl"
type textarea "x"
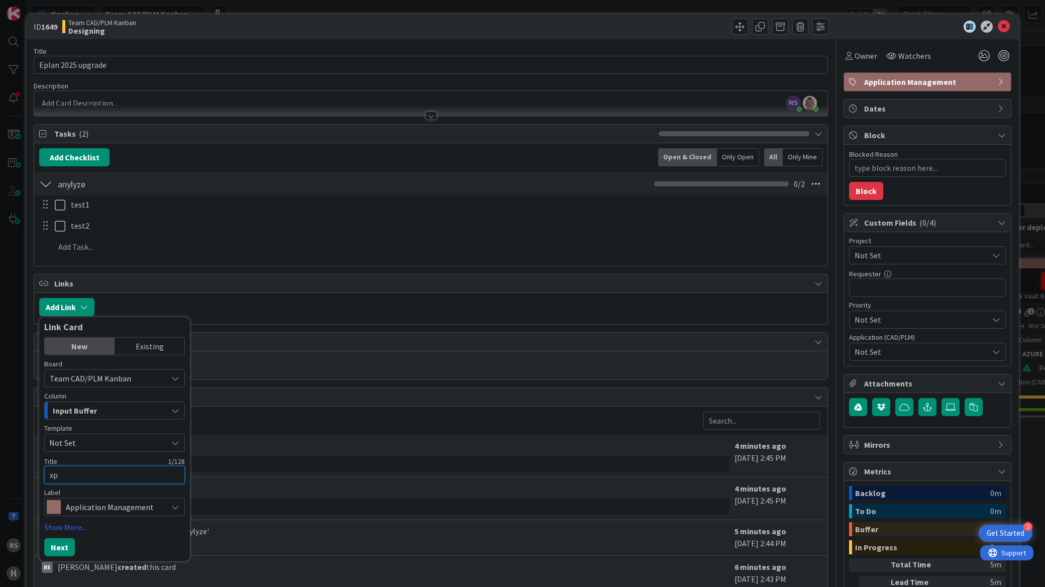
type textarea "x"
type textarea "X"
type textarea "x"
type textarea "XL"
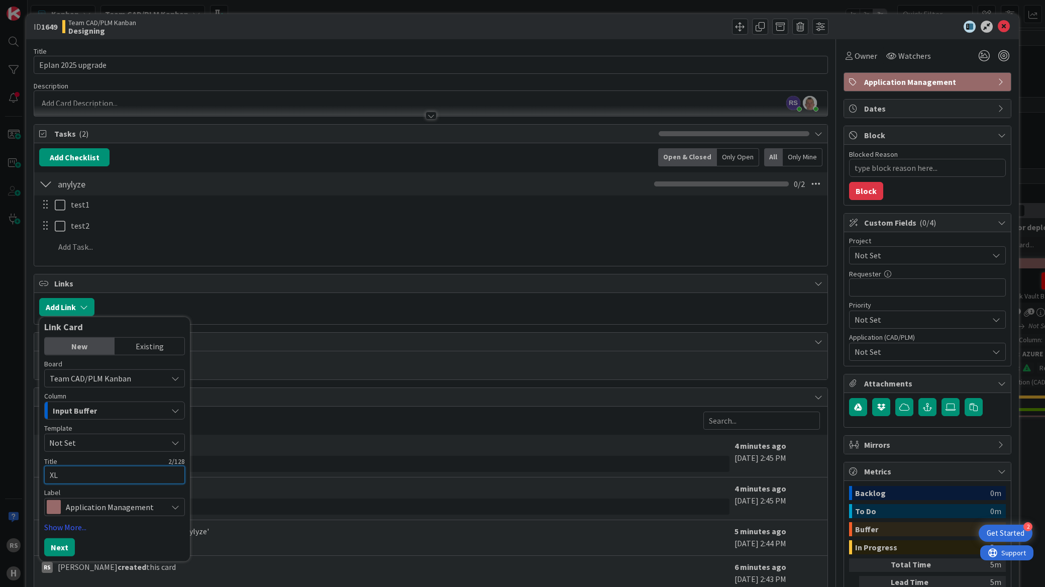
type textarea "x"
type textarea "X"
type textarea "x"
type textarea "XP"
type textarea "x"
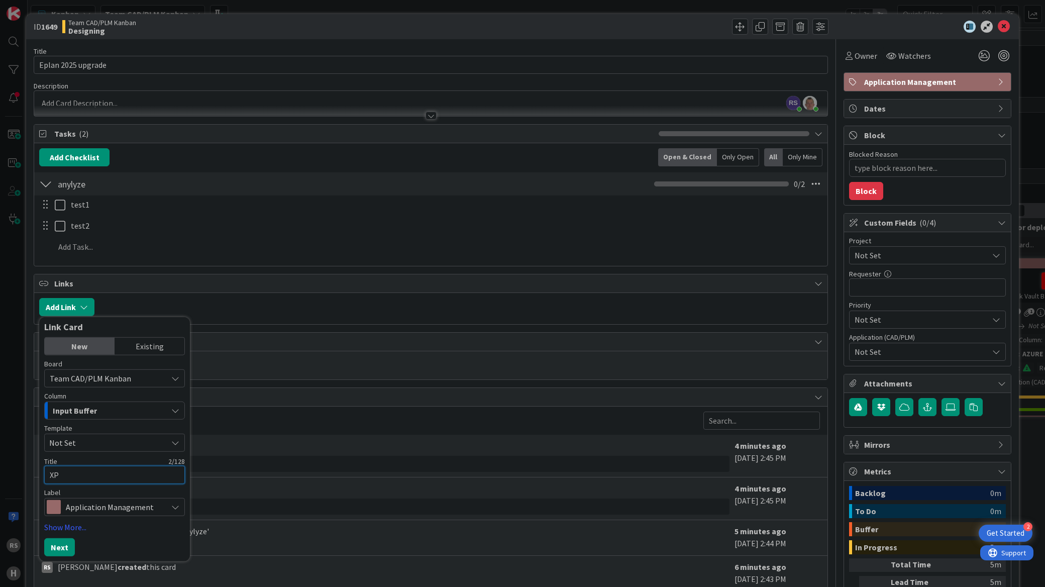
type textarea "XPL"
type textarea "x"
type textarea "XPLM"
type textarea "x"
type textarea "XPLM"
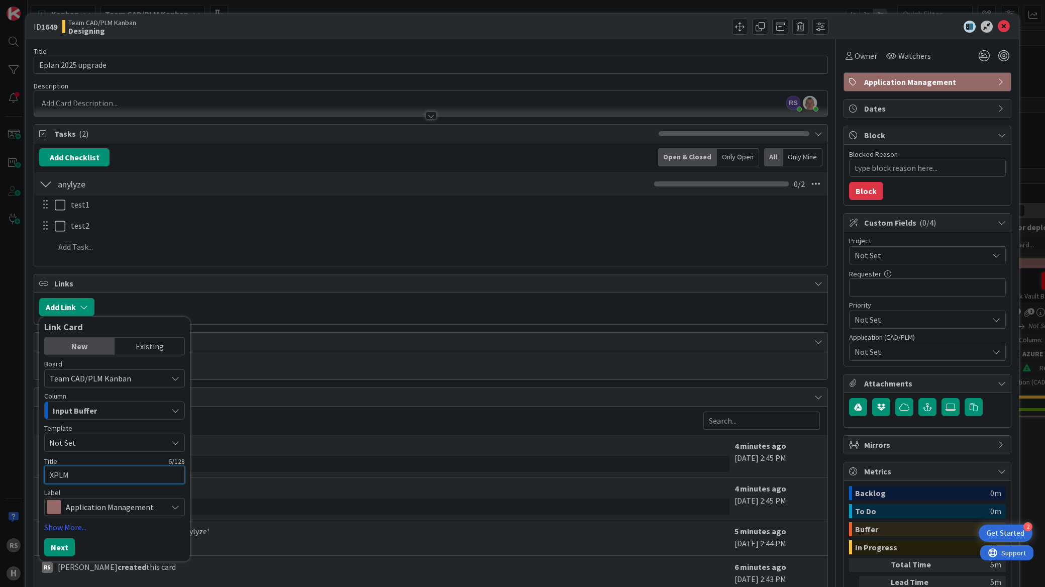
type textarea "x"
type textarea "XPLM fo"
type textarea "x"
type textarea "XPLM fo"
type textarea "x"
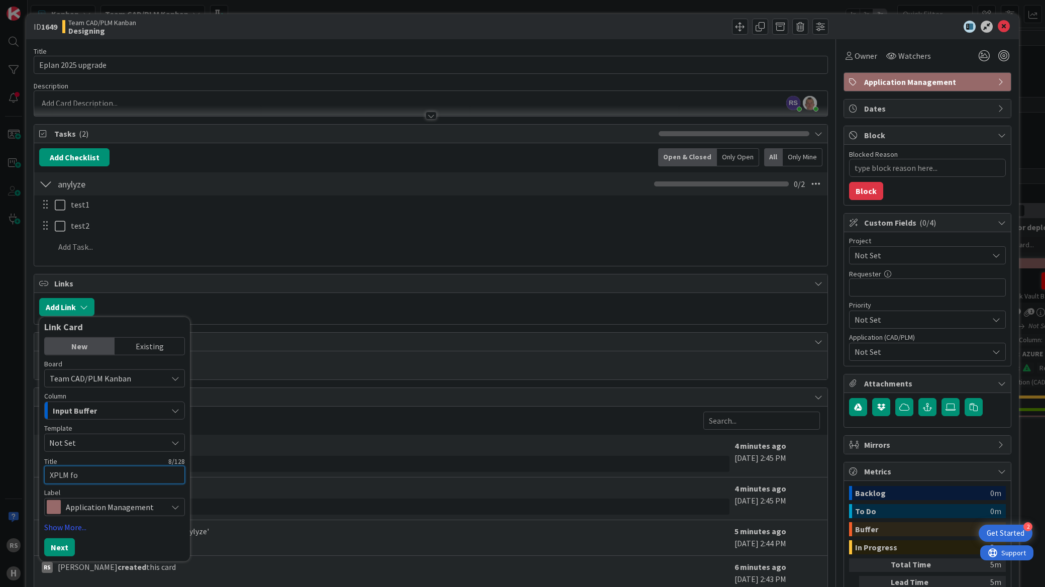
type textarea "XPLM fo r"
type textarea "x"
type textarea "XPLM fo"
type textarea "x"
type textarea "XPLM fo r"
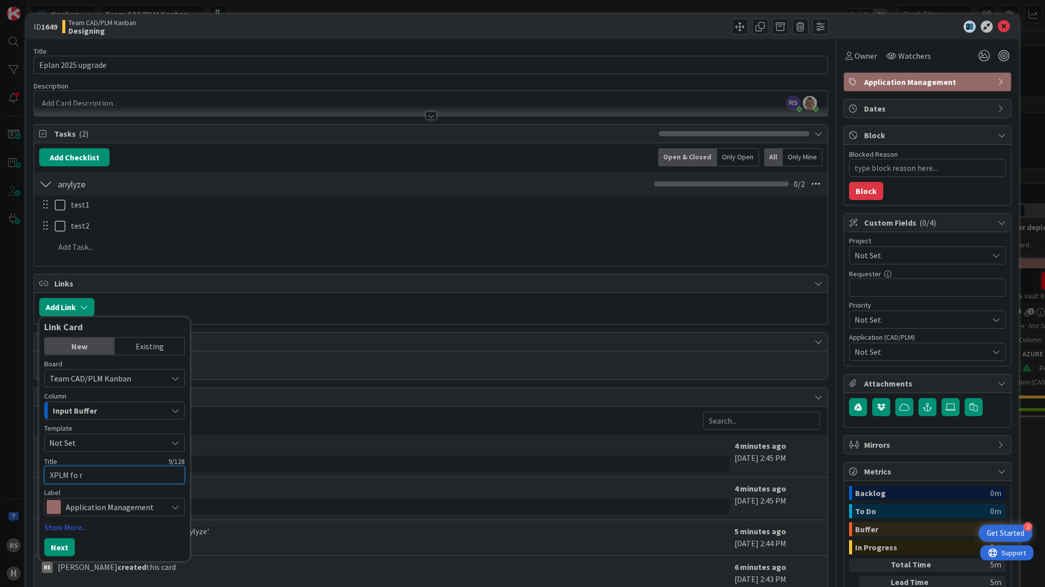
type textarea "x"
type textarea "XPLM fo r"
type textarea "x"
type textarea "XPLM fo r E"
type textarea "x"
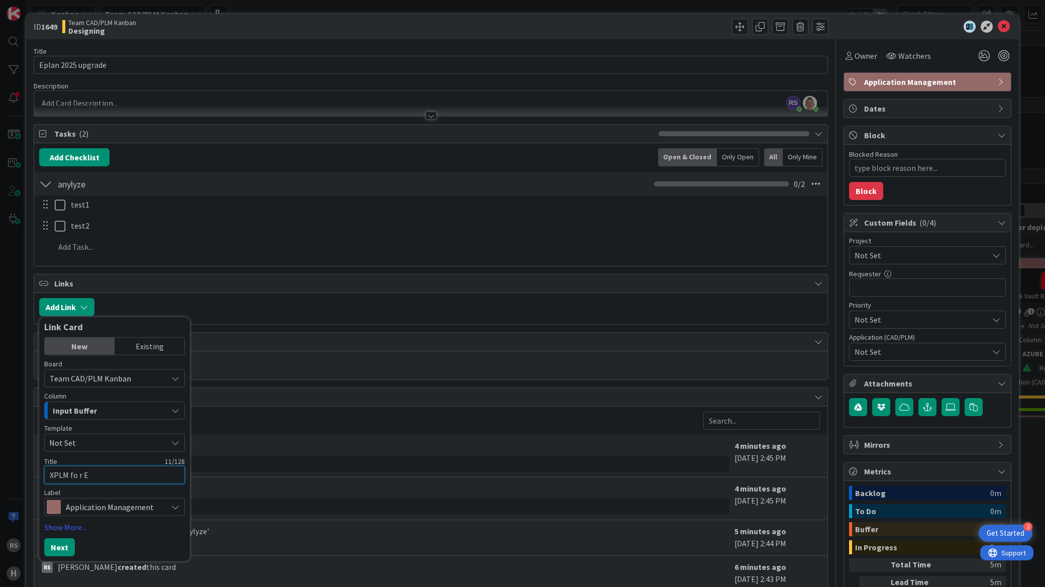
type textarea "XPLM fo r Ep"
type textarea "x"
type textarea "XPLM fo r Epl"
type textarea "x"
type textarea "XPLM fo r Epla"
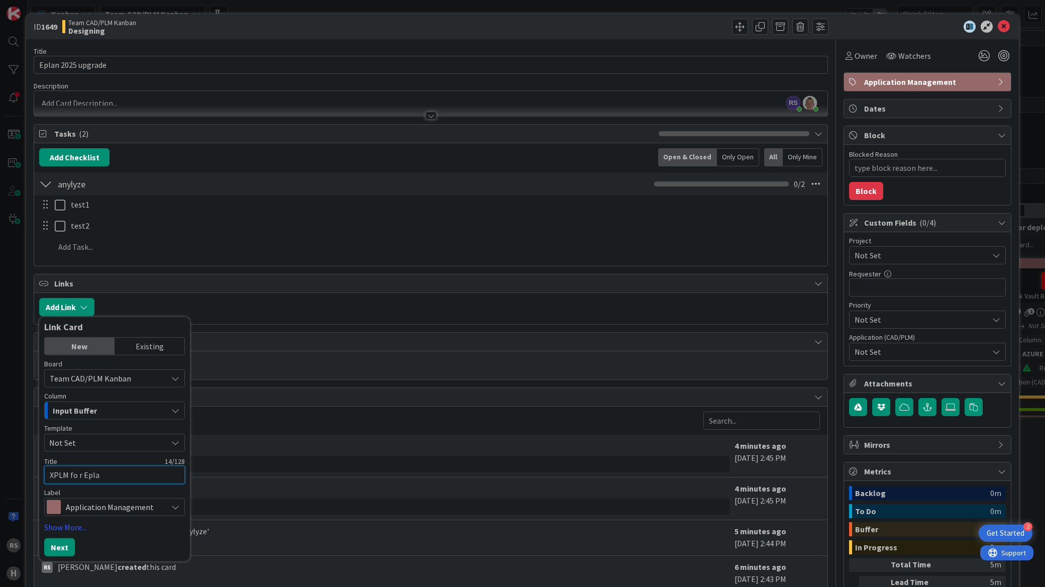
type textarea "x"
type textarea "XPLM fo r Eplan"
type textarea "x"
type textarea "XPLM fo r Eplan"
type textarea "x"
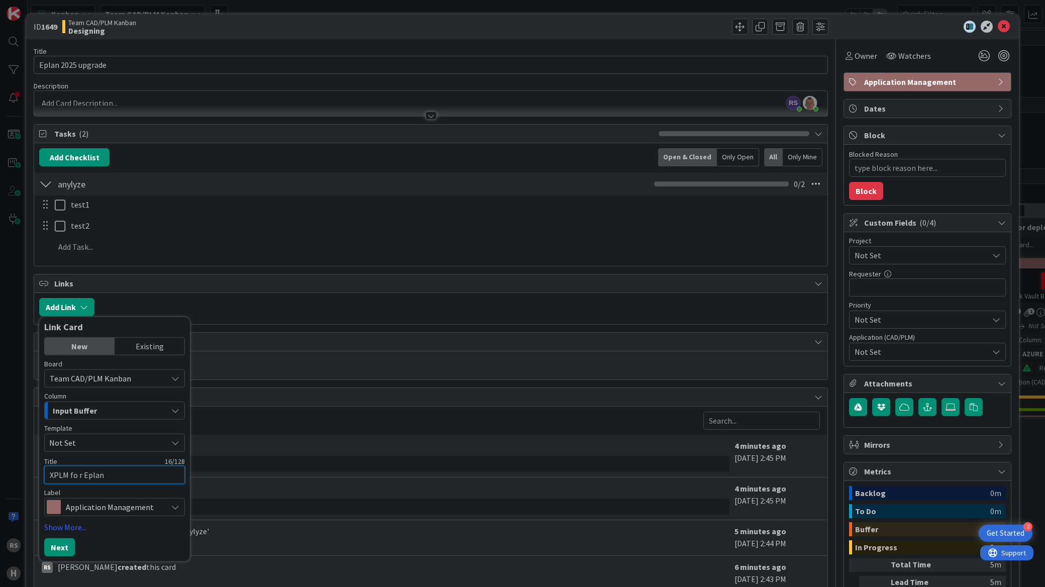
type textarea "XPLM fo r Eplan 2"
type textarea "x"
type textarea "XPLM fo r Eplan 20"
type textarea "x"
type textarea "XPLM fo r Eplan 202"
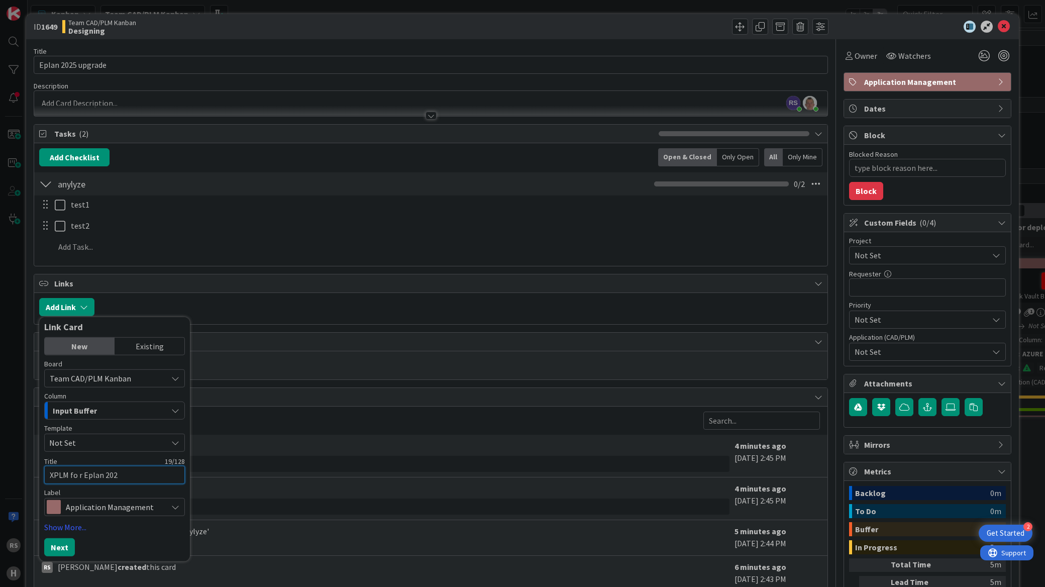
type textarea "x"
type textarea "XPLM fo r Eplan 2025"
click at [59, 545] on button "Next" at bounding box center [59, 547] width 31 height 18
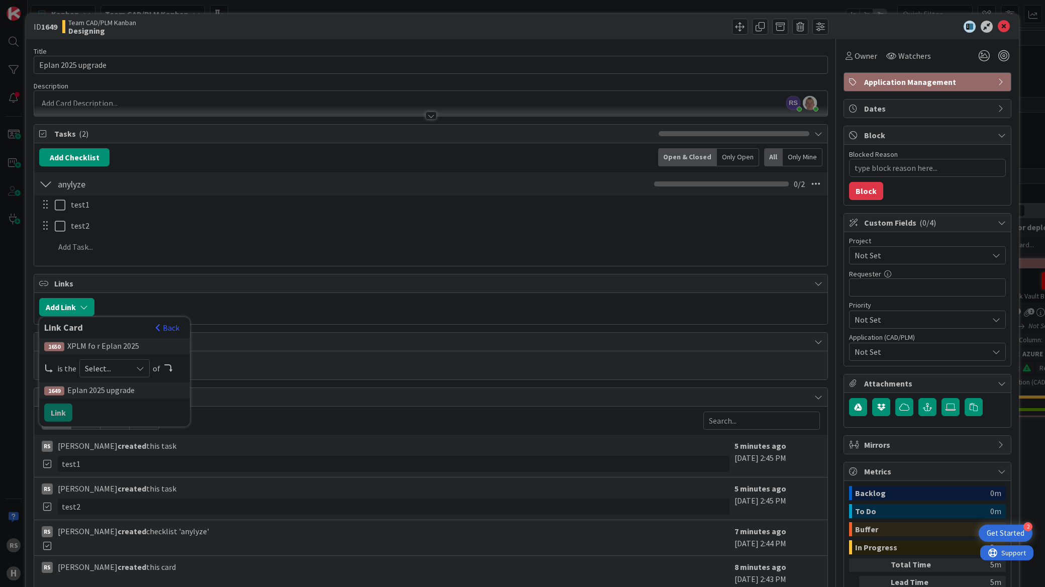
click at [101, 377] on div "Select..." at bounding box center [114, 368] width 70 height 18
click at [140, 409] on span "child" at bounding box center [168, 409] width 114 height 15
click at [51, 414] on button "Link" at bounding box center [58, 412] width 28 height 18
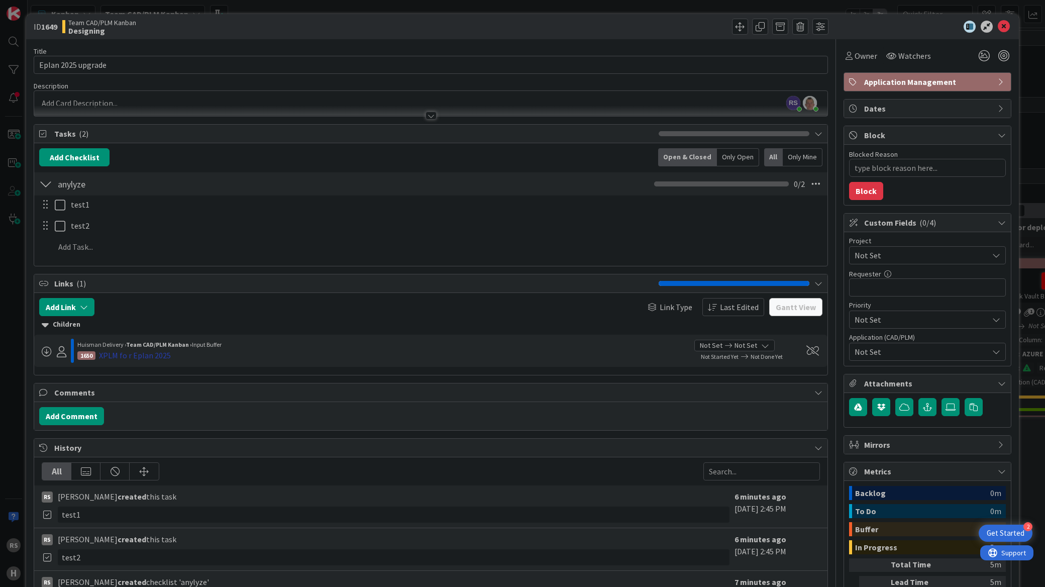
click at [146, 356] on div "XPLM fo r Eplan 2025" at bounding box center [135, 355] width 72 height 12
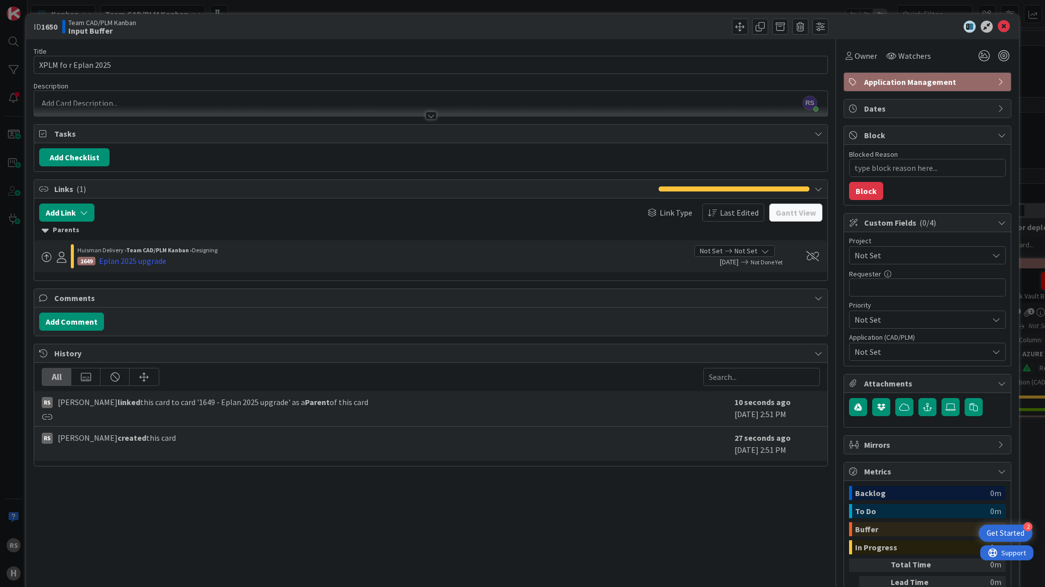
click at [980, 84] on span "Application Management" at bounding box center [928, 82] width 129 height 12
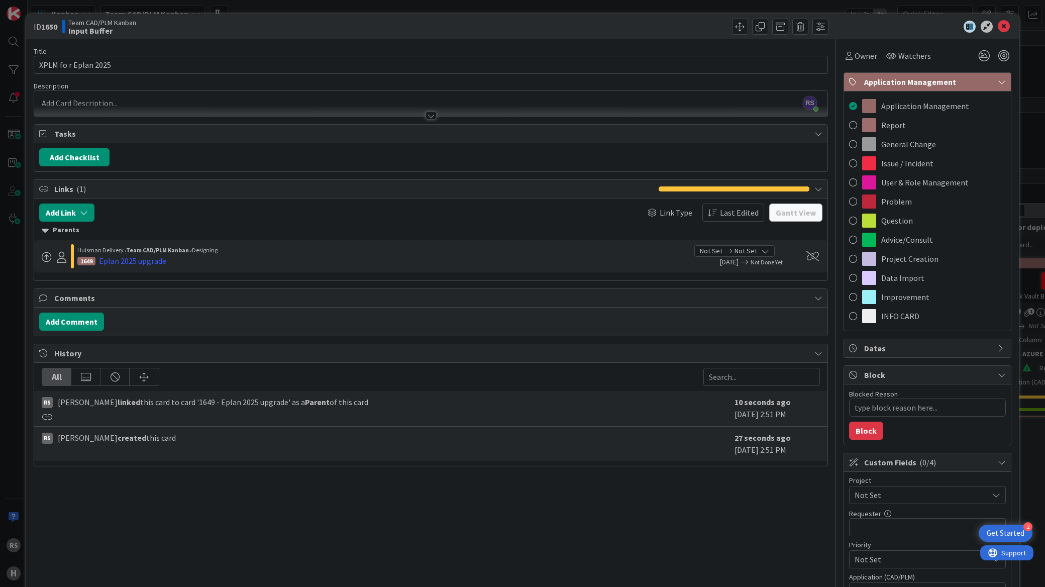
click at [970, 86] on span "Application Management" at bounding box center [928, 82] width 129 height 12
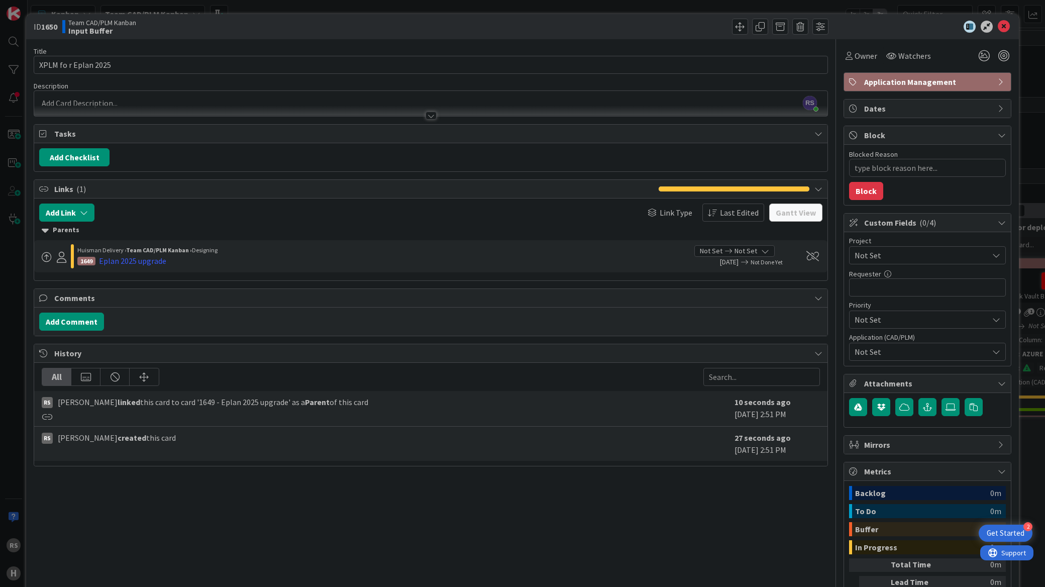
click at [962, 103] on span "Dates" at bounding box center [928, 108] width 129 height 12
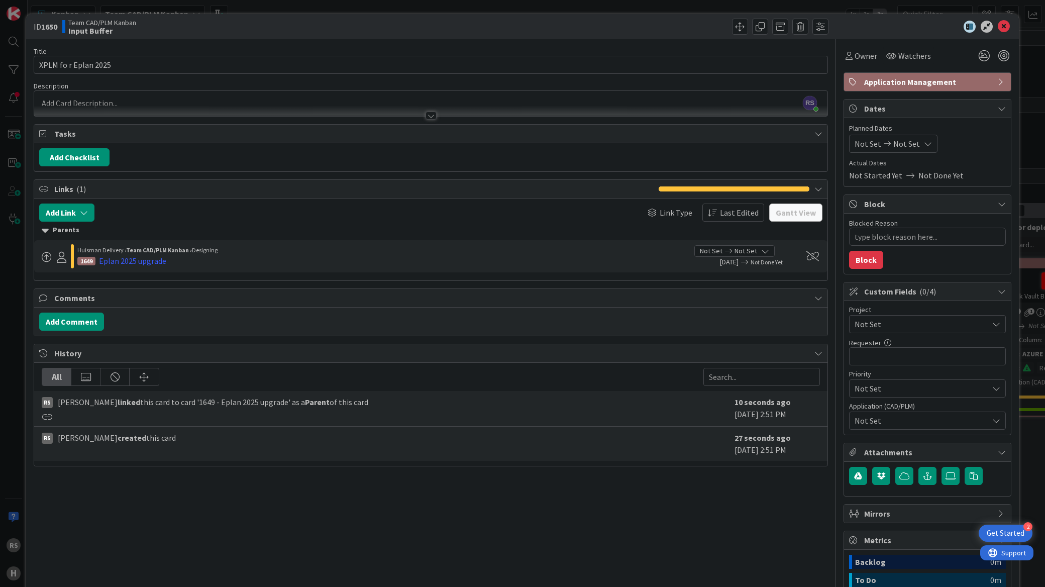
click at [903, 321] on span "Not Set" at bounding box center [918, 324] width 129 height 14
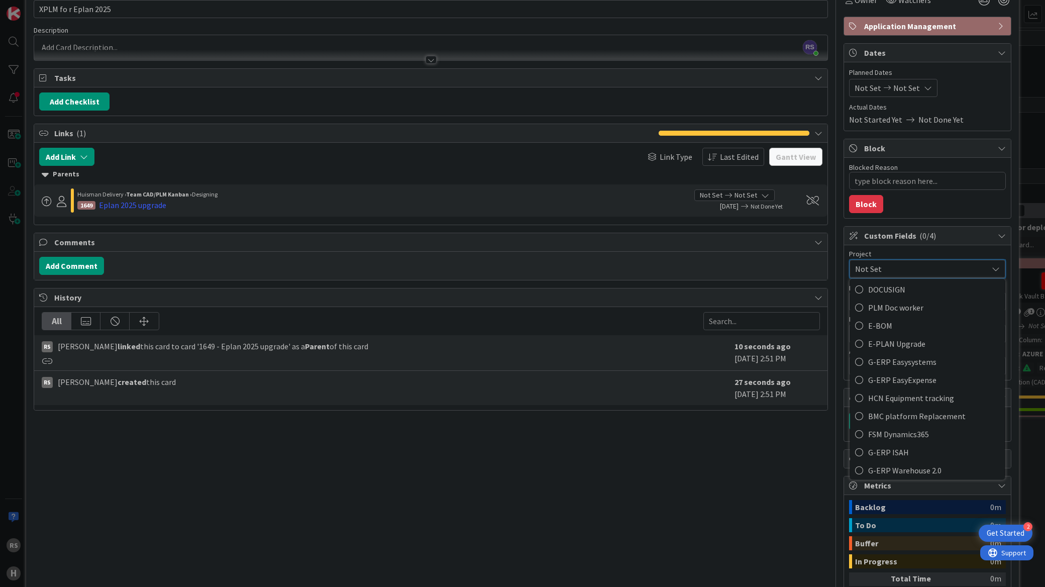
scroll to position [290, 0]
click at [905, 344] on span "E-PLAN Upgrade" at bounding box center [934, 346] width 132 height 15
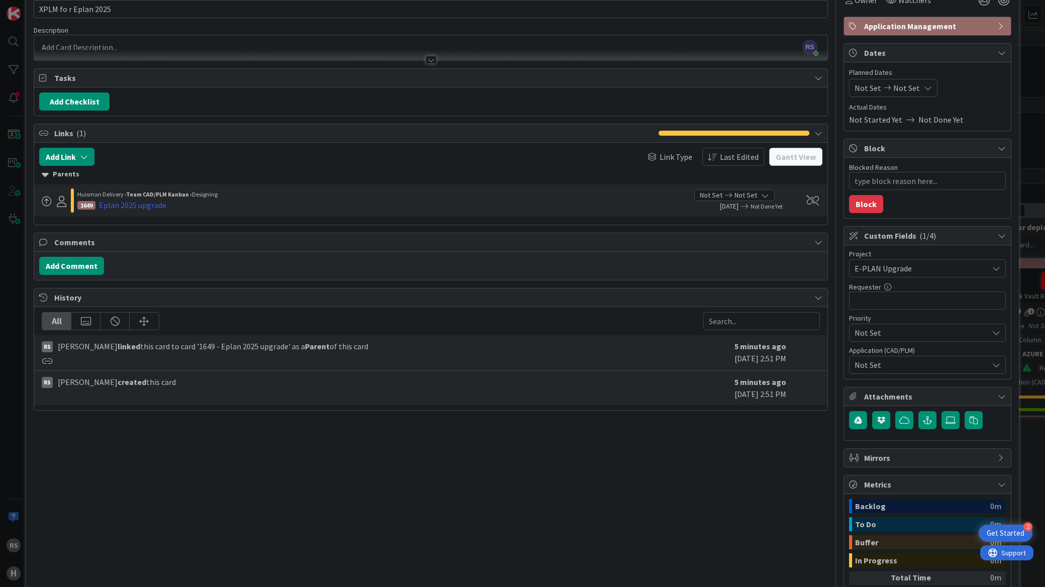
type textarea "x"
click at [892, 293] on input "text" at bounding box center [927, 300] width 157 height 18
type input "Engineerinf"
type textarea "x"
type input "Engineerin"
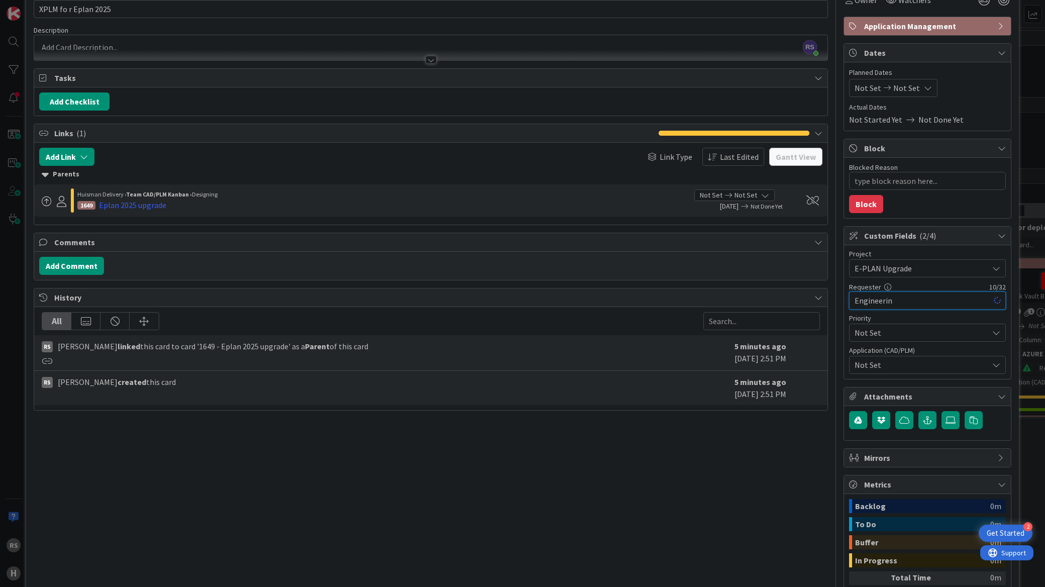
type textarea "x"
type input "Engineering"
type textarea "x"
type input "Engineering It"
type textarea "x"
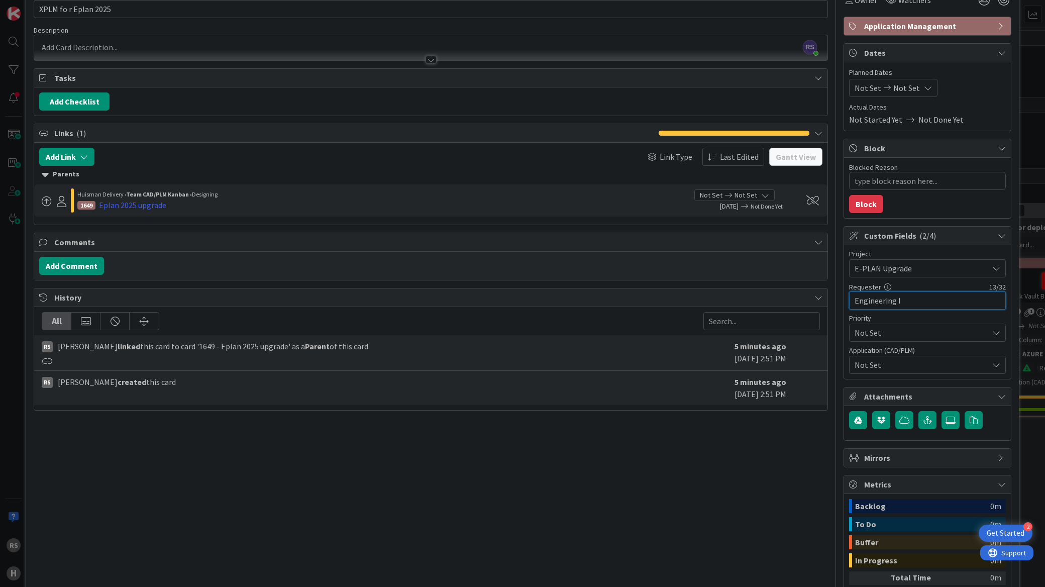
type input "Engineering IT"
type textarea "x"
type input "Engineering IT"
click at [897, 275] on span "Not Set" at bounding box center [918, 268] width 129 height 14
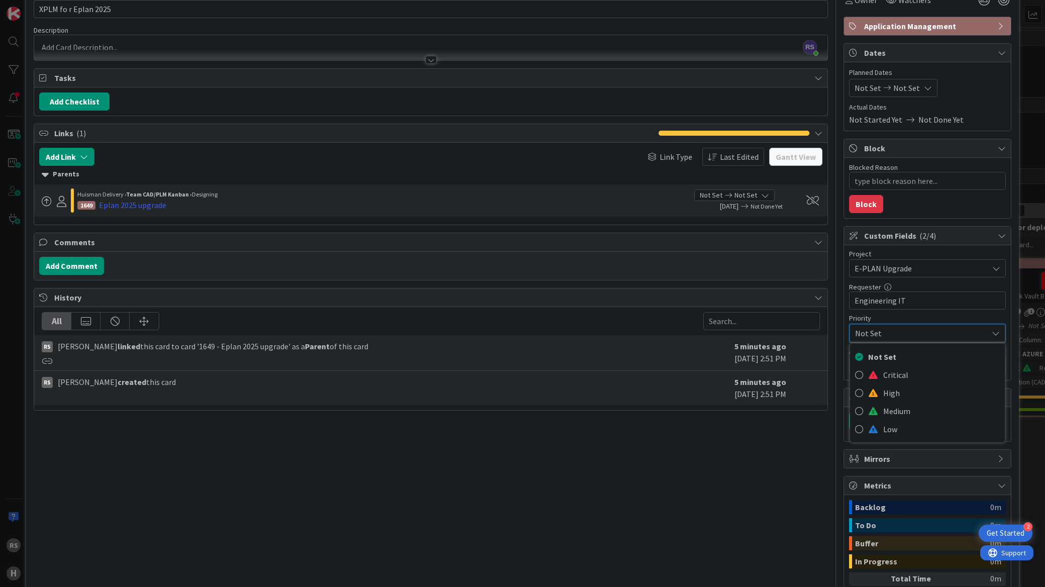
click at [897, 333] on span "Not Set" at bounding box center [919, 333] width 128 height 14
click at [889, 366] on span "Not Set" at bounding box center [921, 365] width 134 height 12
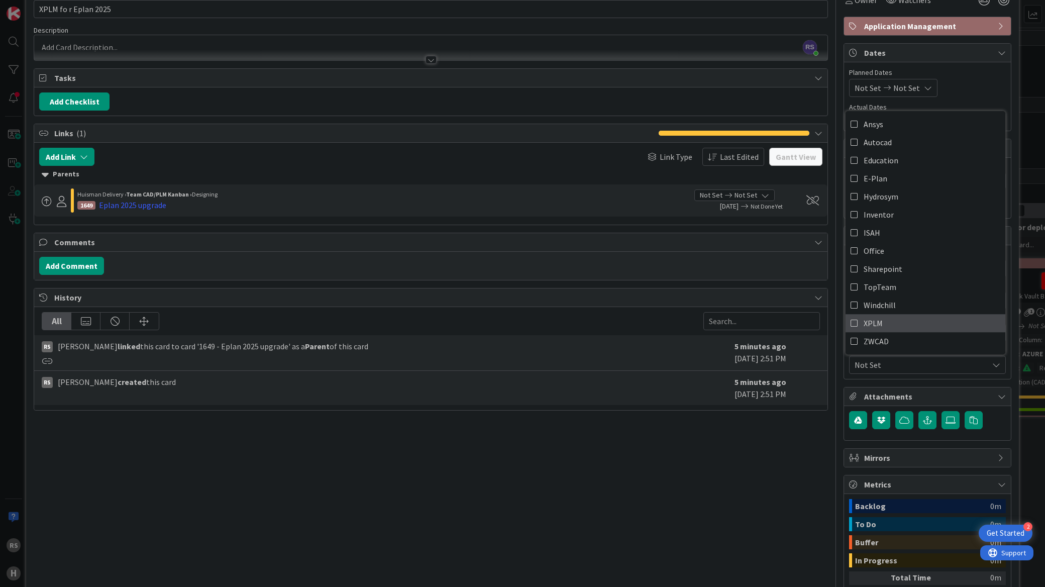
click at [850, 324] on icon at bounding box center [854, 322] width 8 height 15
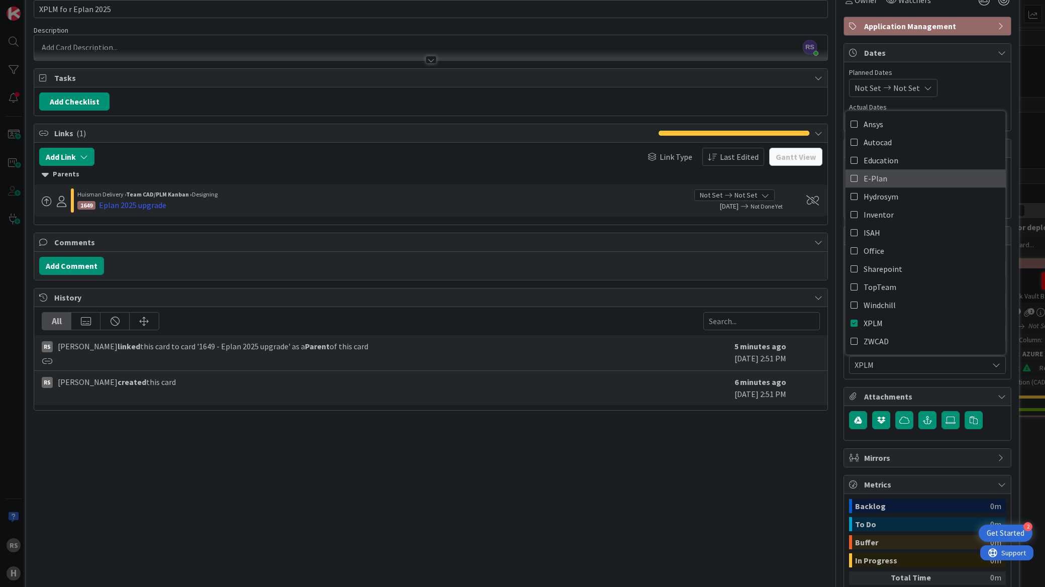
click at [850, 179] on icon at bounding box center [854, 178] width 8 height 15
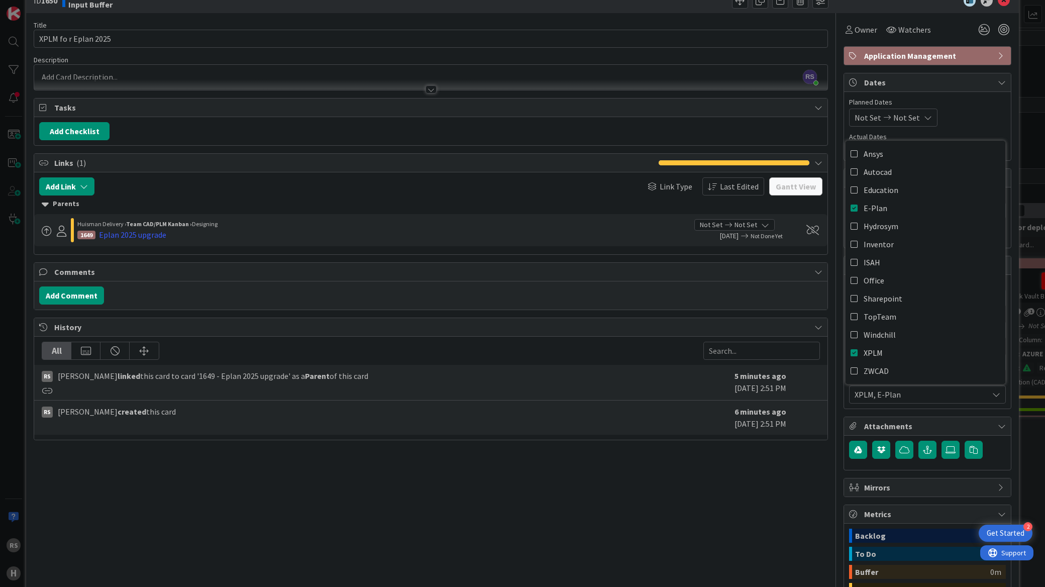
scroll to position [0, 0]
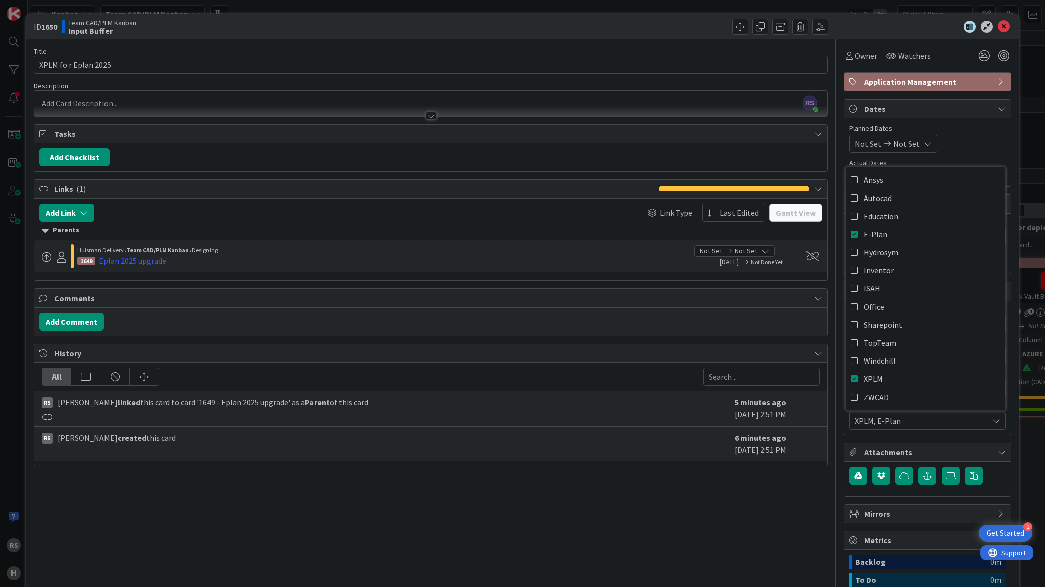
click at [592, 533] on div "Title 20 / 128 XPLM fo r Eplan 2025 Description RS [PERSON_NAME] joined 5 m ago…" at bounding box center [431, 380] width 794 height 682
click at [146, 263] on div "Eplan 2025 upgrade" at bounding box center [132, 261] width 67 height 12
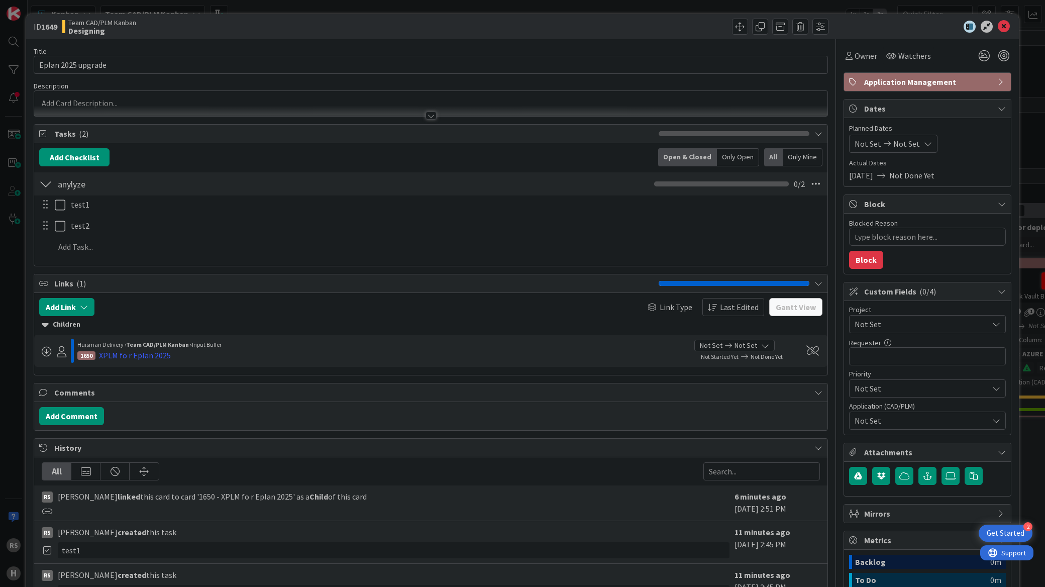
click at [856, 328] on span "Not Set" at bounding box center [918, 324] width 129 height 14
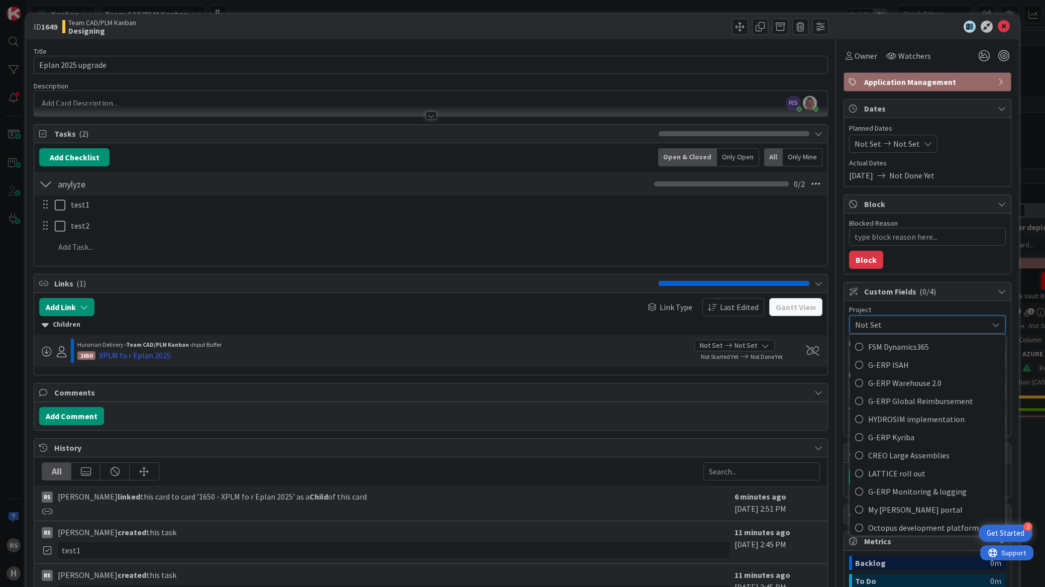
scroll to position [502, 0]
click at [876, 332] on span "Not Set" at bounding box center [919, 324] width 128 height 14
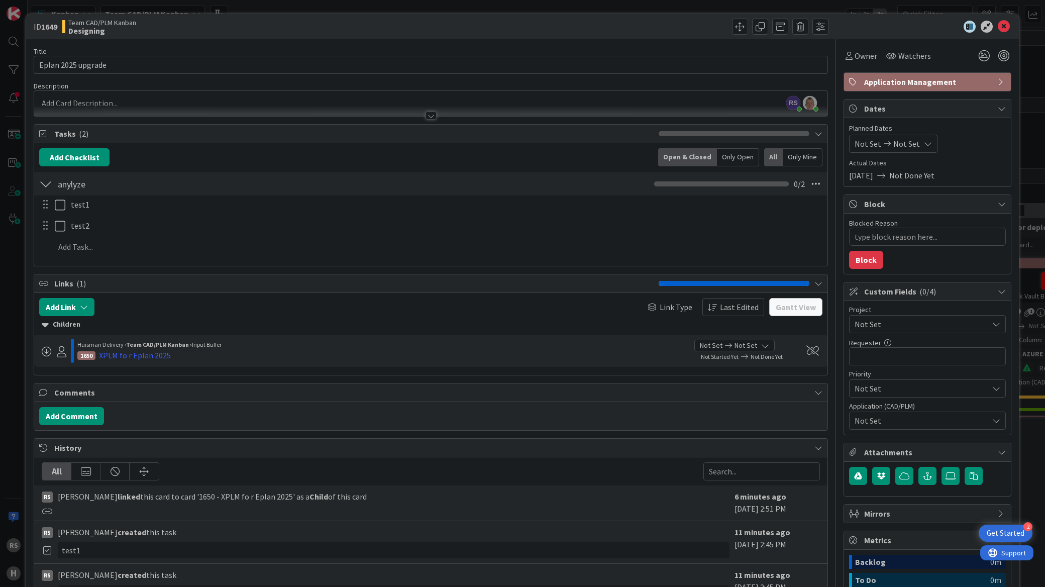
click at [877, 324] on span "Not Set" at bounding box center [918, 324] width 129 height 14
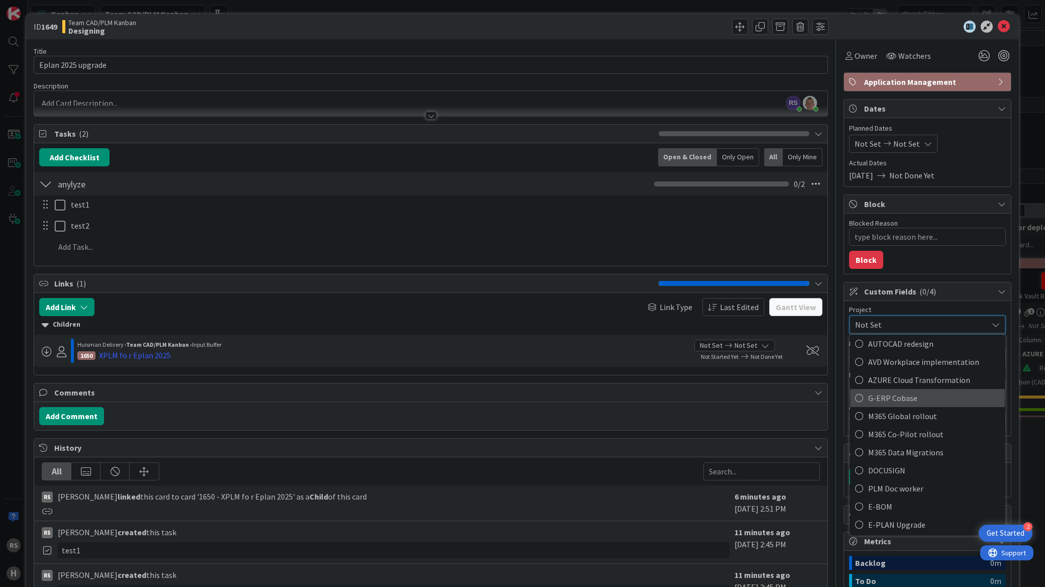
scroll to position [223, 0]
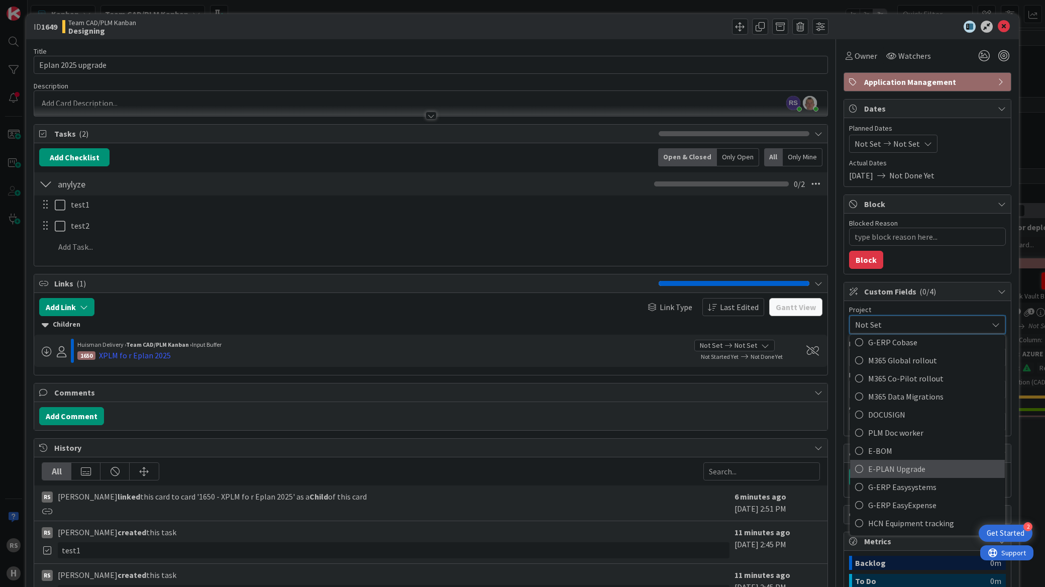
click at [879, 466] on span "E-PLAN Upgrade" at bounding box center [934, 468] width 132 height 15
type textarea "x"
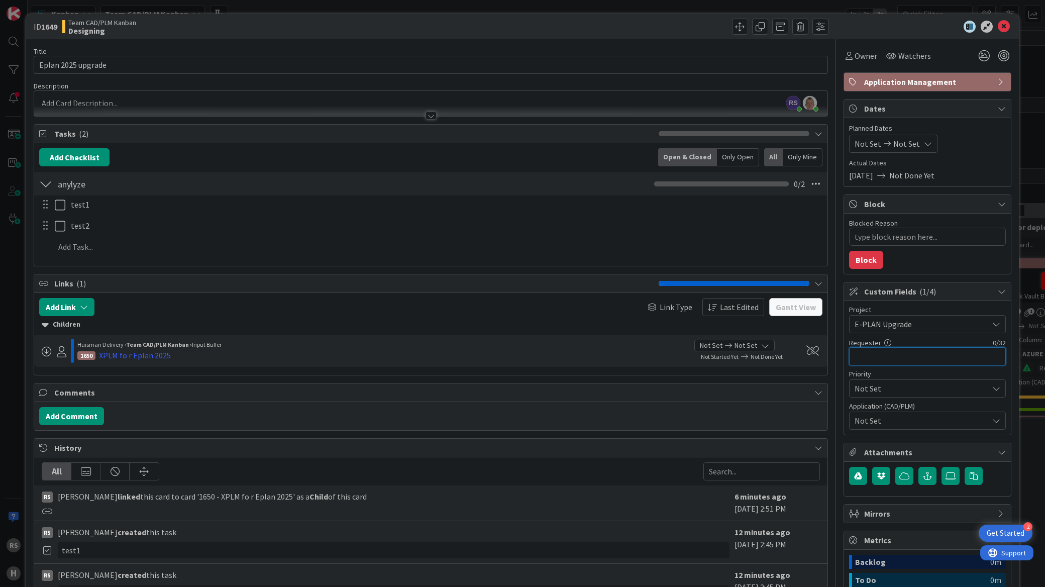
click at [901, 362] on input "text" at bounding box center [927, 356] width 157 height 18
type input "E"
type textarea "x"
type input "Enginer"
type textarea "x"
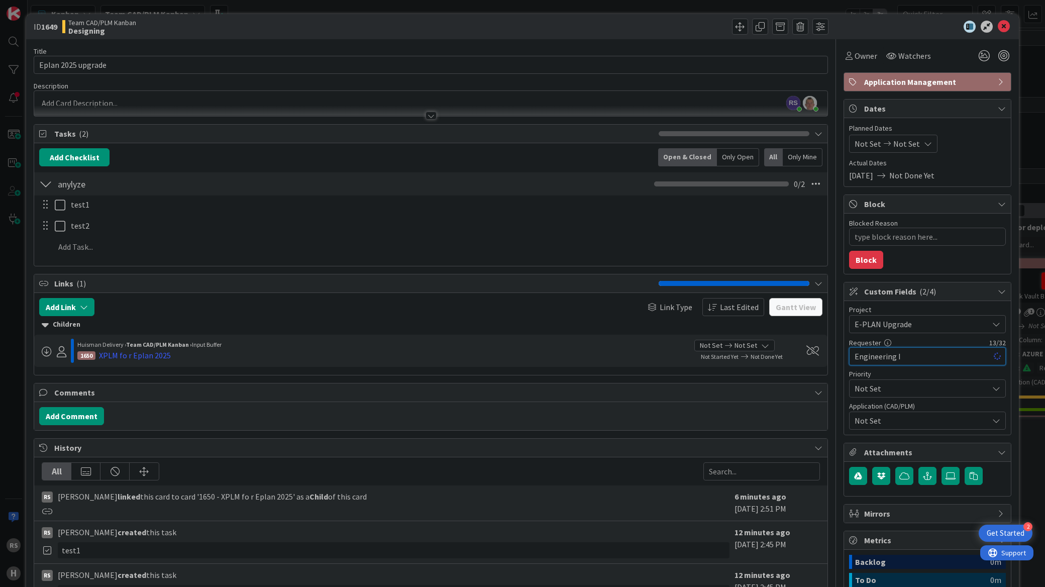
type input "Engineering IT"
type textarea "x"
type input "Engineering IT"
click at [899, 331] on span "Not Set" at bounding box center [918, 324] width 129 height 14
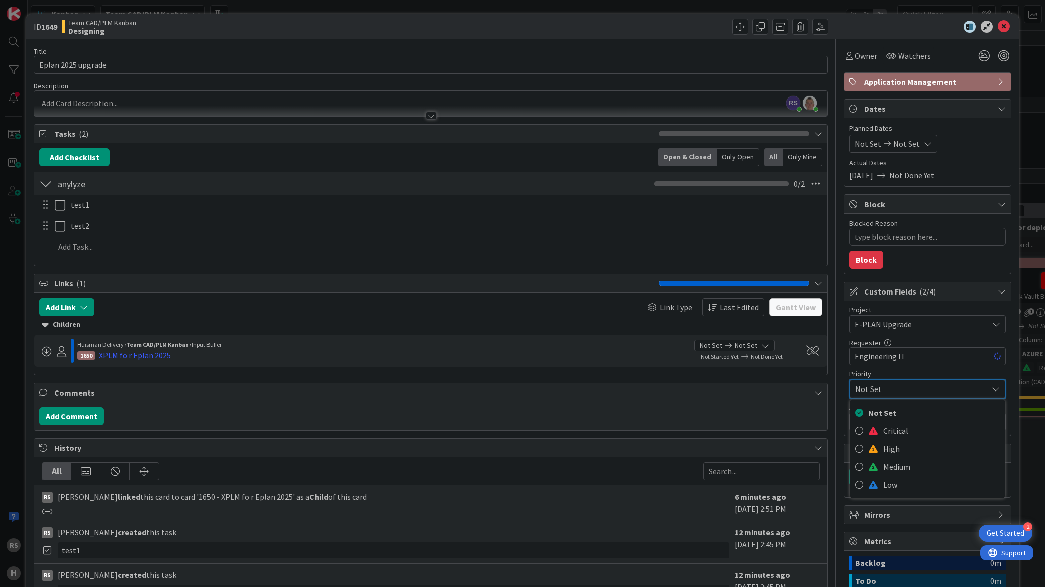
click at [899, 383] on span "Not Set" at bounding box center [919, 389] width 128 height 14
click at [899, 415] on span "Not Set" at bounding box center [921, 420] width 134 height 12
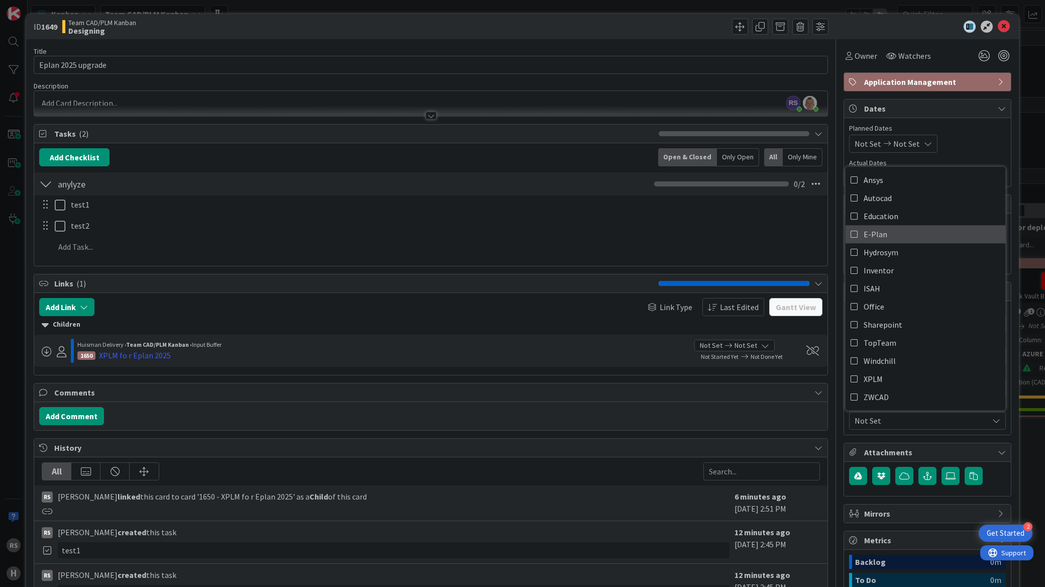
click at [850, 236] on icon at bounding box center [854, 234] width 8 height 15
click at [865, 239] on span "E-Plan" at bounding box center [875, 234] width 24 height 15
click at [671, 504] on div "RS [PERSON_NAME] linked this card to card '1650 - XPLM fo r Eplan 2025' as a Ch…" at bounding box center [386, 502] width 688 height 25
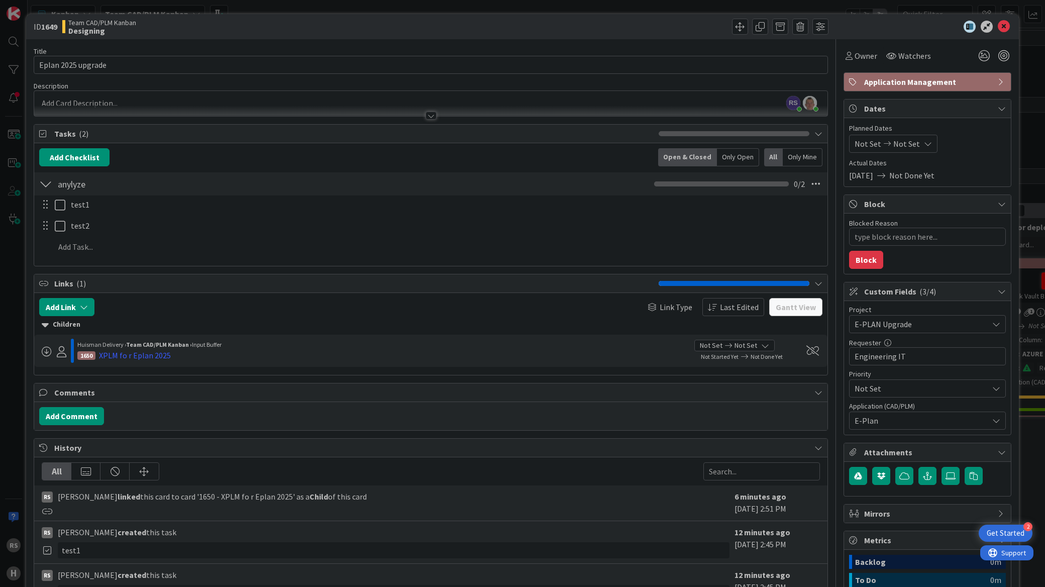
click at [929, 331] on span "Not Set" at bounding box center [918, 324] width 129 height 14
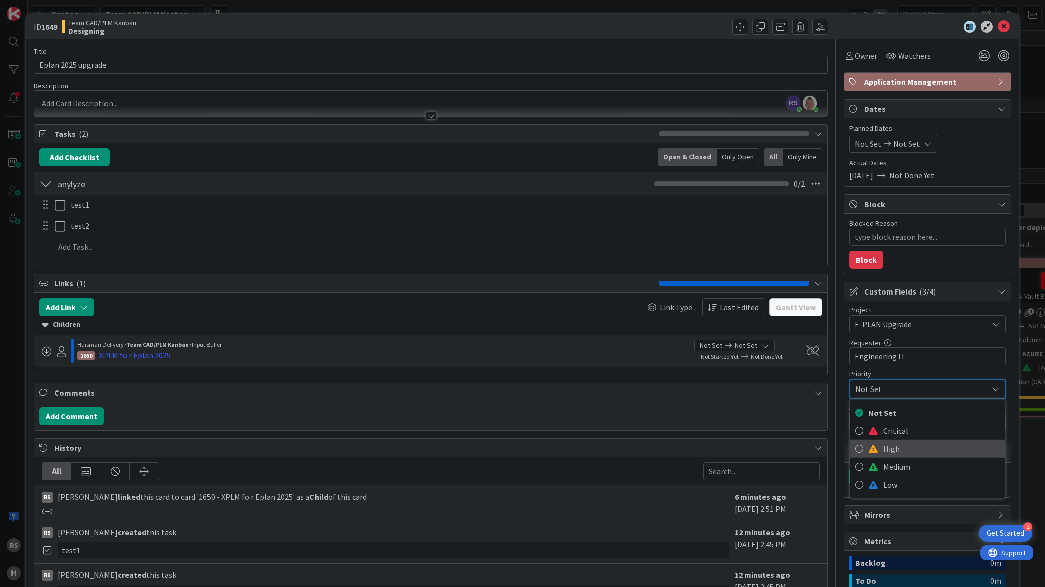
click at [889, 445] on span "High" at bounding box center [941, 448] width 117 height 15
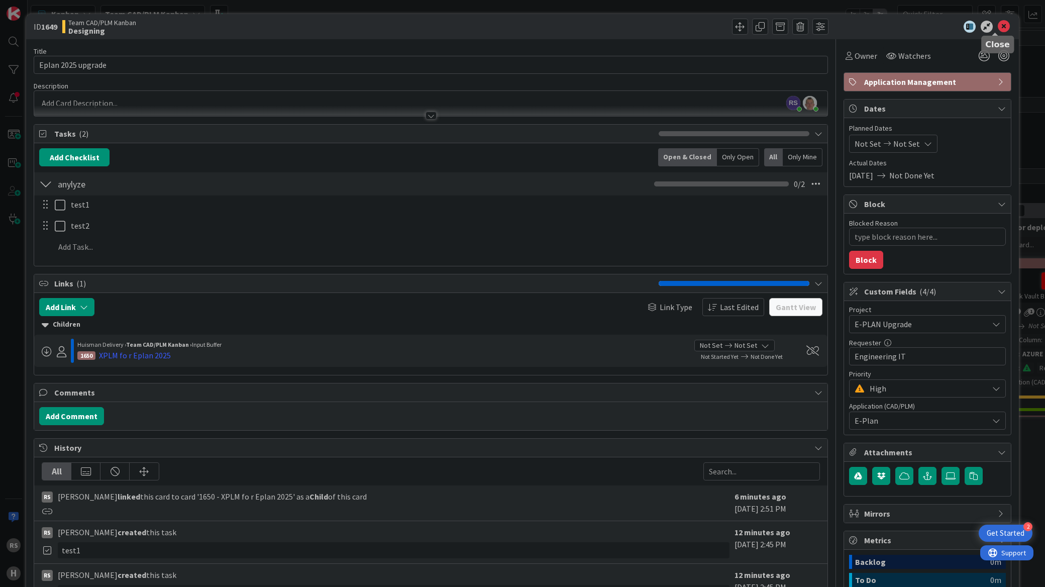
click at [998, 28] on icon at bounding box center [1004, 27] width 12 height 12
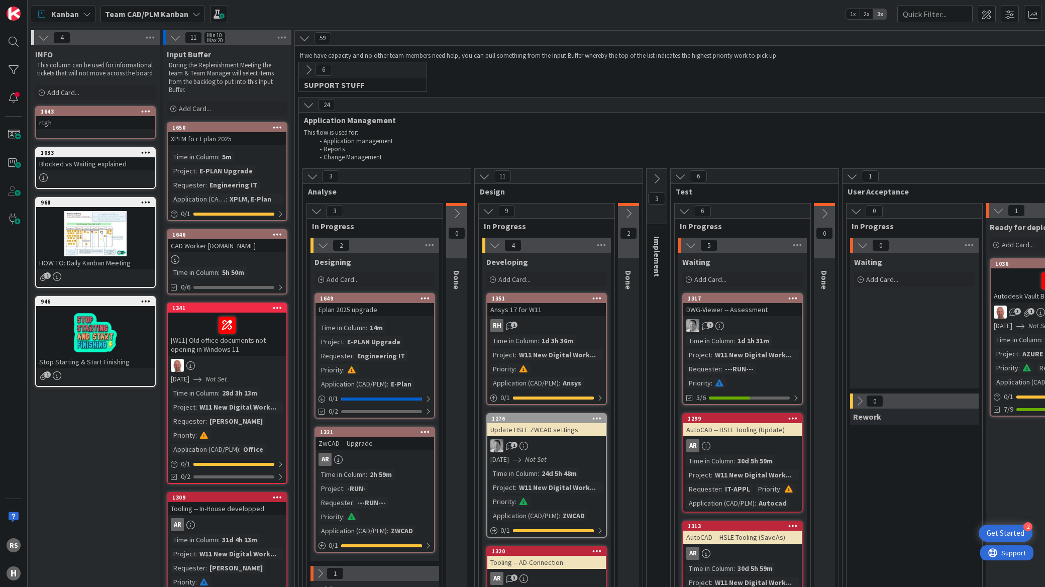
click at [2, 66] on div "RS H" at bounding box center [14, 293] width 28 height 587
click at [13, 66] on div at bounding box center [14, 70] width 20 height 20
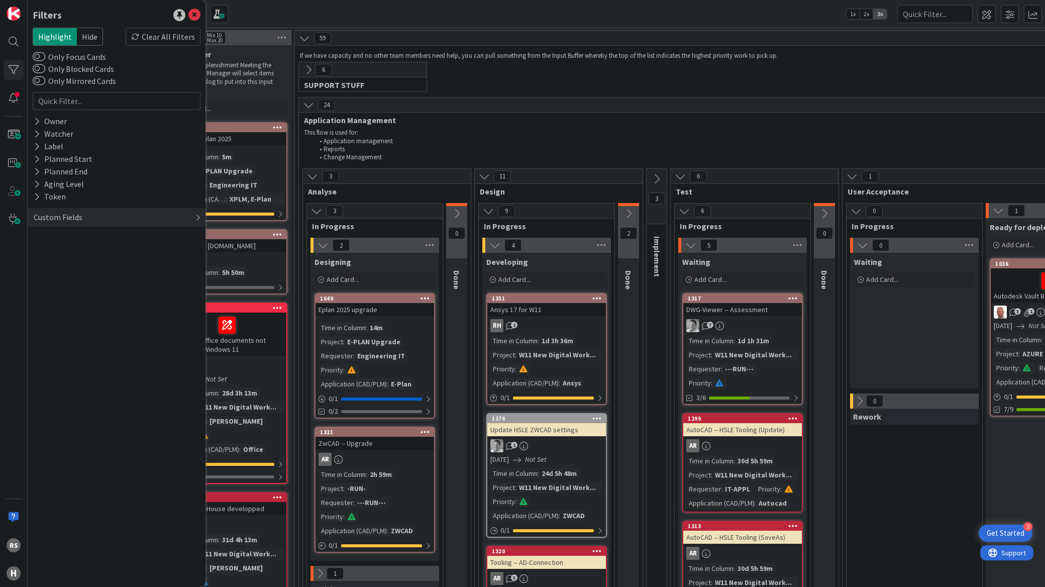
click at [94, 213] on div "Custom Fields" at bounding box center [117, 217] width 178 height 19
click at [34, 263] on icon at bounding box center [37, 263] width 7 height 9
click at [34, 345] on icon at bounding box center [37, 346] width 7 height 9
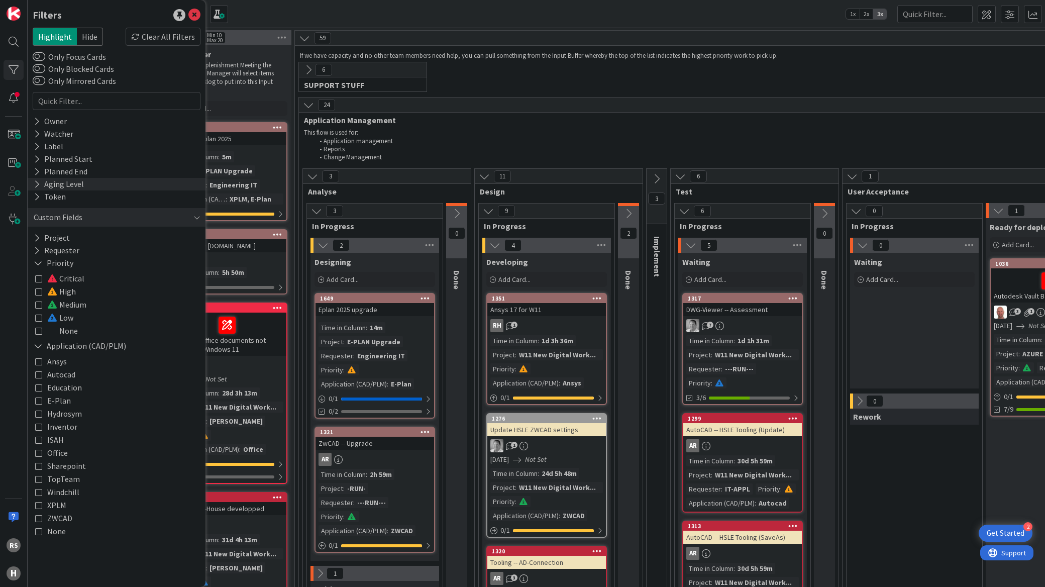
click at [36, 185] on icon at bounding box center [37, 184] width 7 height 9
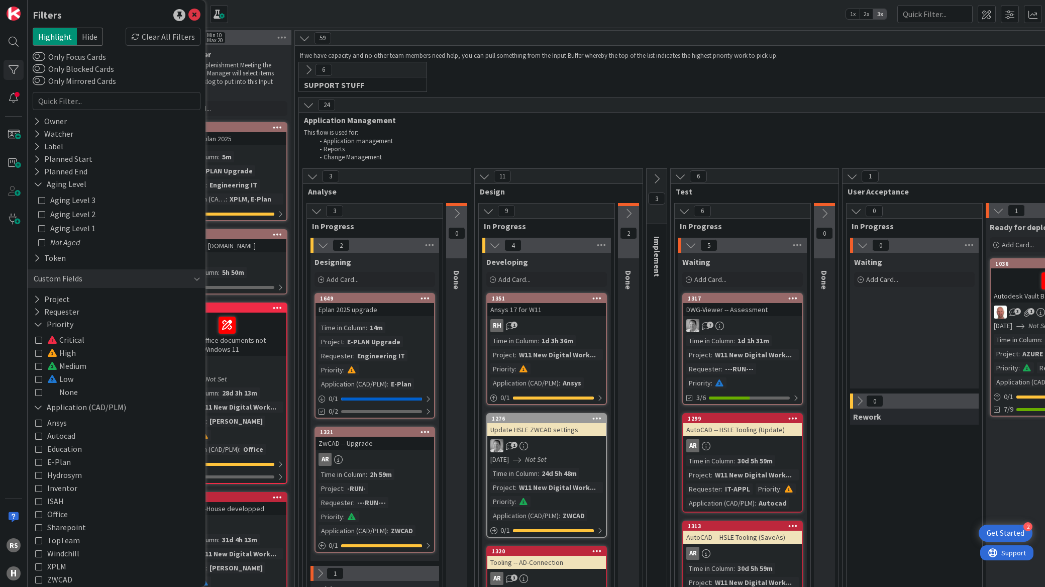
click at [349, 335] on div "Time in Column : 14m Project : E-PLAN Upgrade Requester : Engineering IT Priori…" at bounding box center [374, 355] width 113 height 67
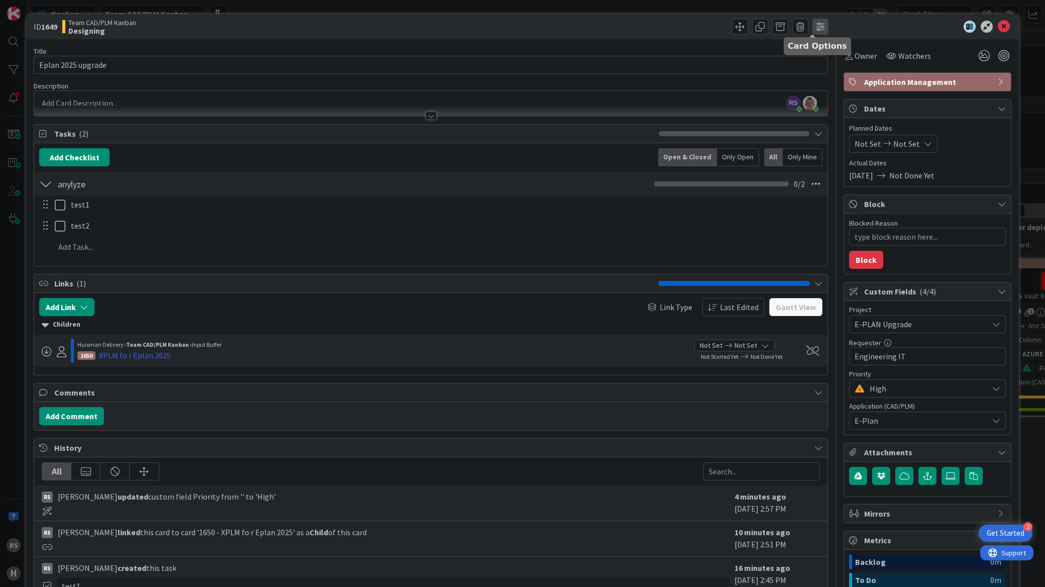
click at [813, 26] on span at bounding box center [820, 27] width 16 height 16
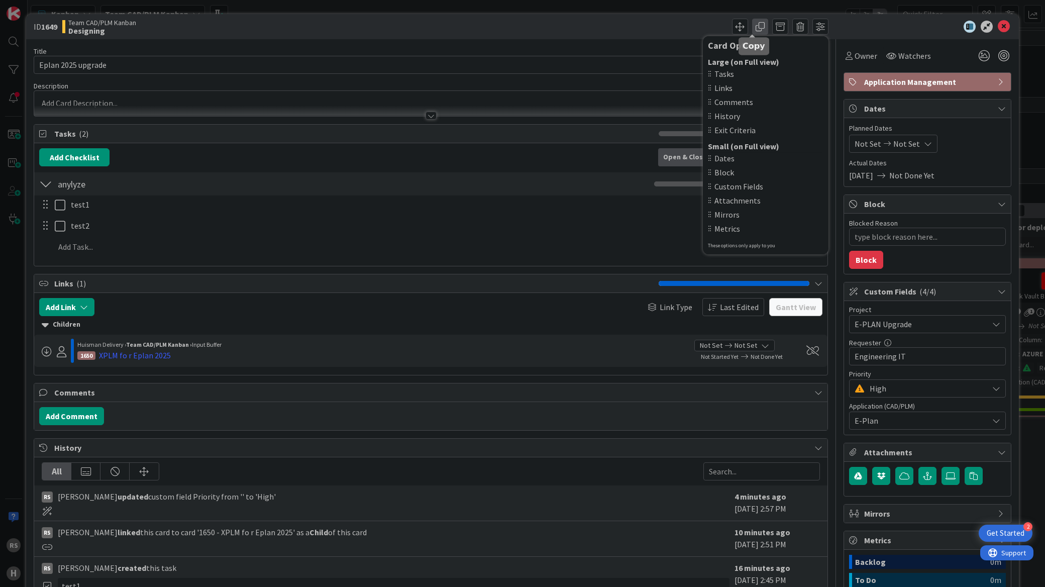
click at [757, 26] on span at bounding box center [760, 27] width 16 height 16
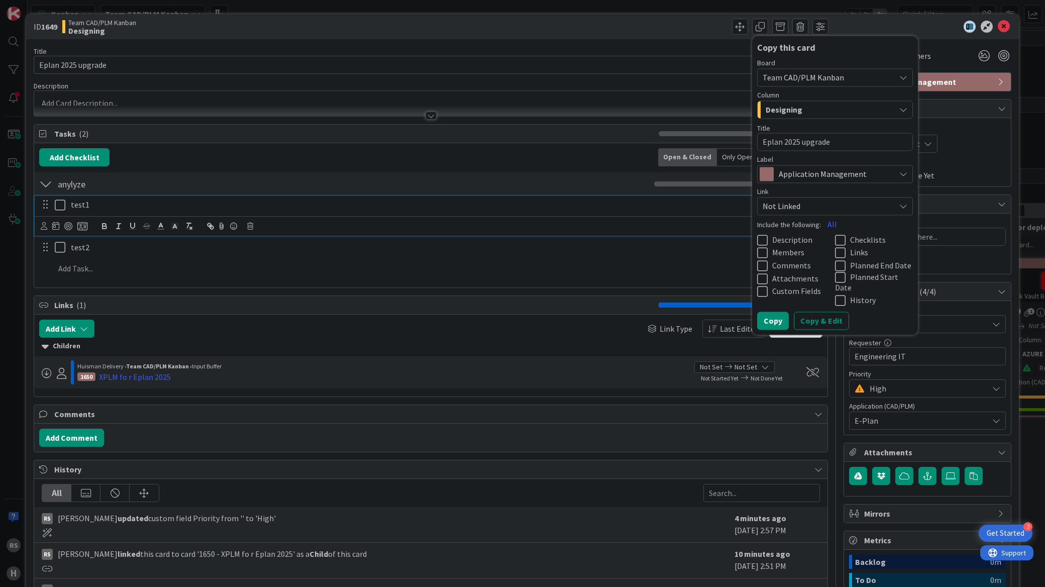
click at [659, 206] on p "test1" at bounding box center [445, 205] width 749 height 12
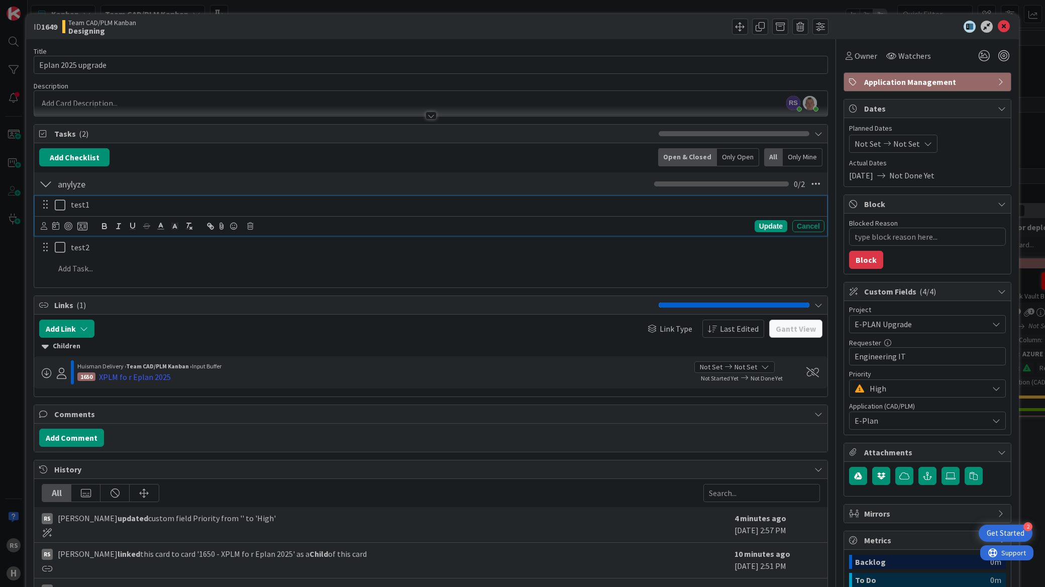
click at [822, 183] on div "Title 18 / 128 Eplan 2025 upgrade Description RS [PERSON_NAME] just joined [PER…" at bounding box center [522, 380] width 977 height 682
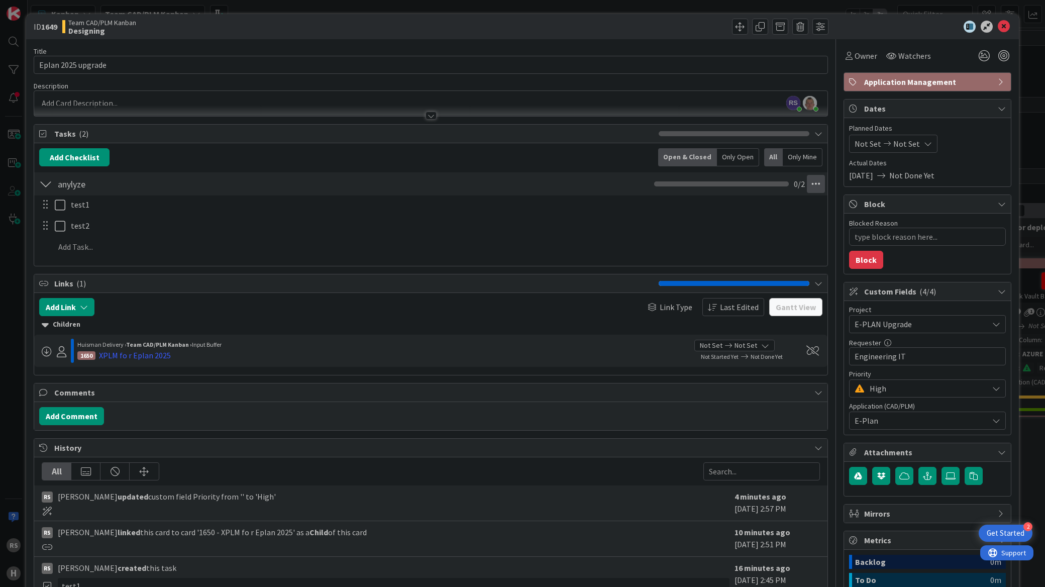
click at [808, 184] on icon at bounding box center [816, 184] width 18 height 18
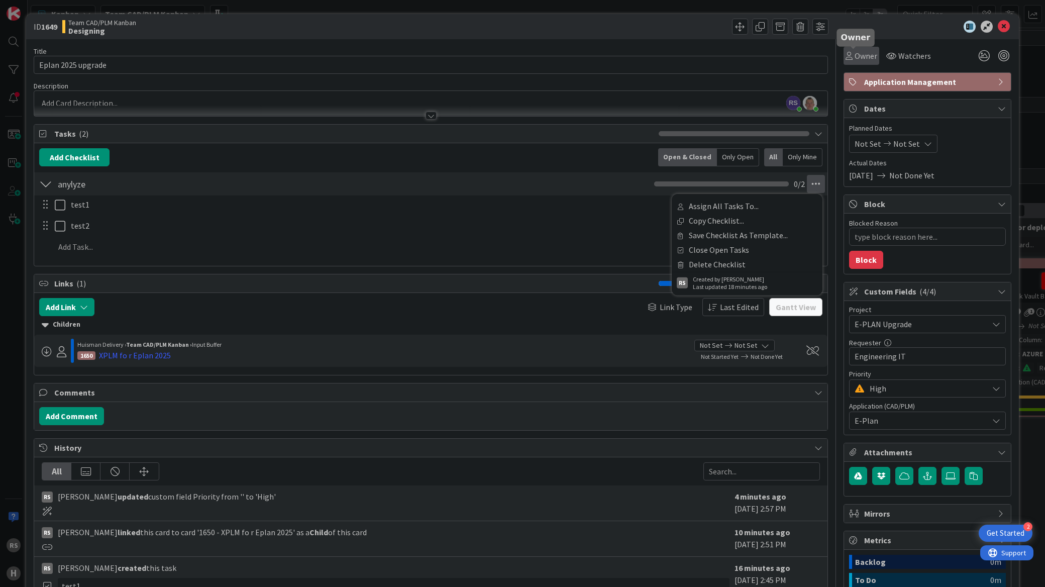
click at [856, 57] on span "Owner" at bounding box center [865, 56] width 23 height 12
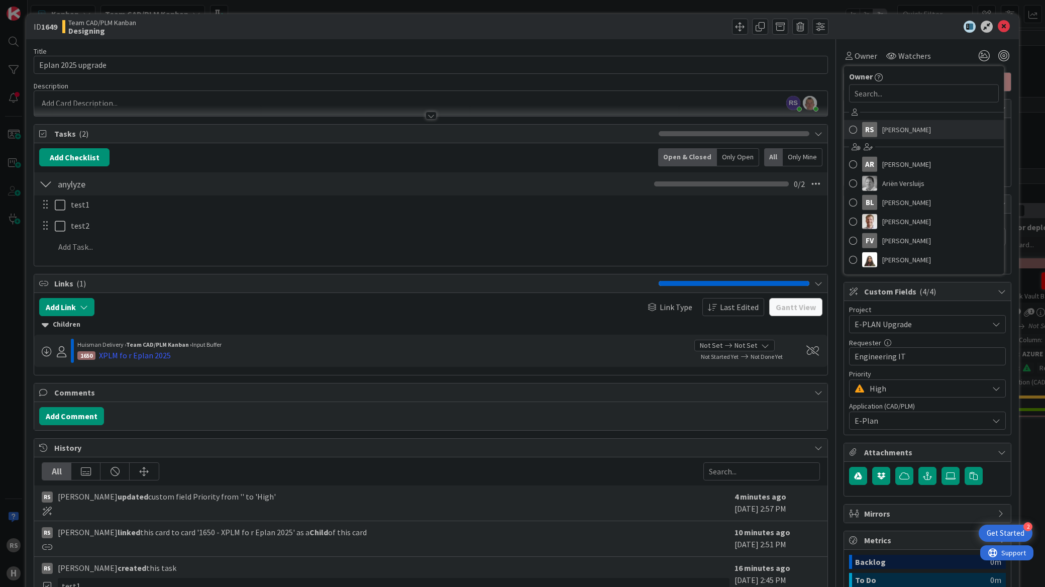
click at [849, 131] on span at bounding box center [853, 129] width 8 height 15
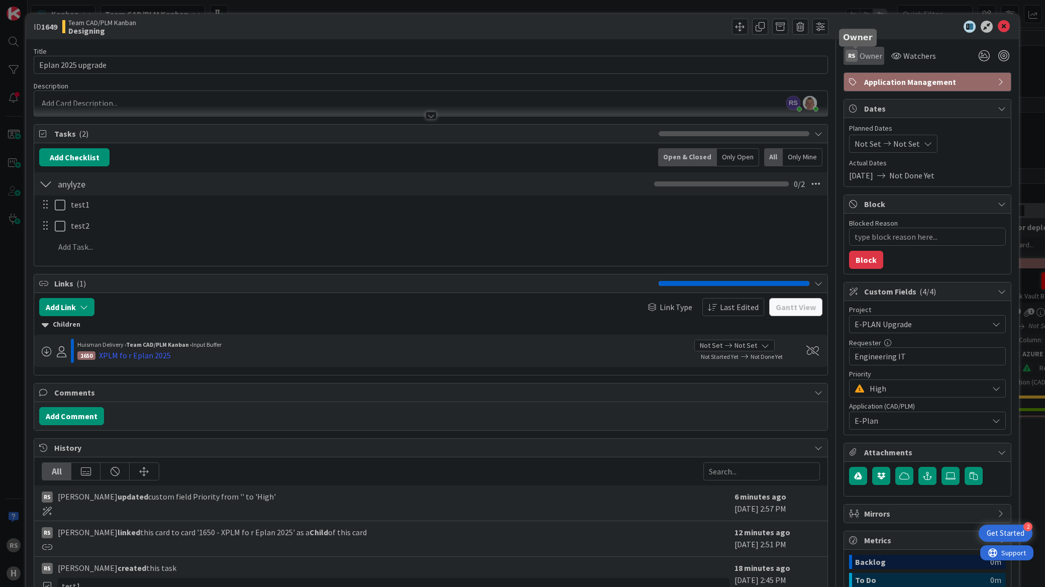
click at [861, 53] on span "Owner" at bounding box center [870, 56] width 23 height 12
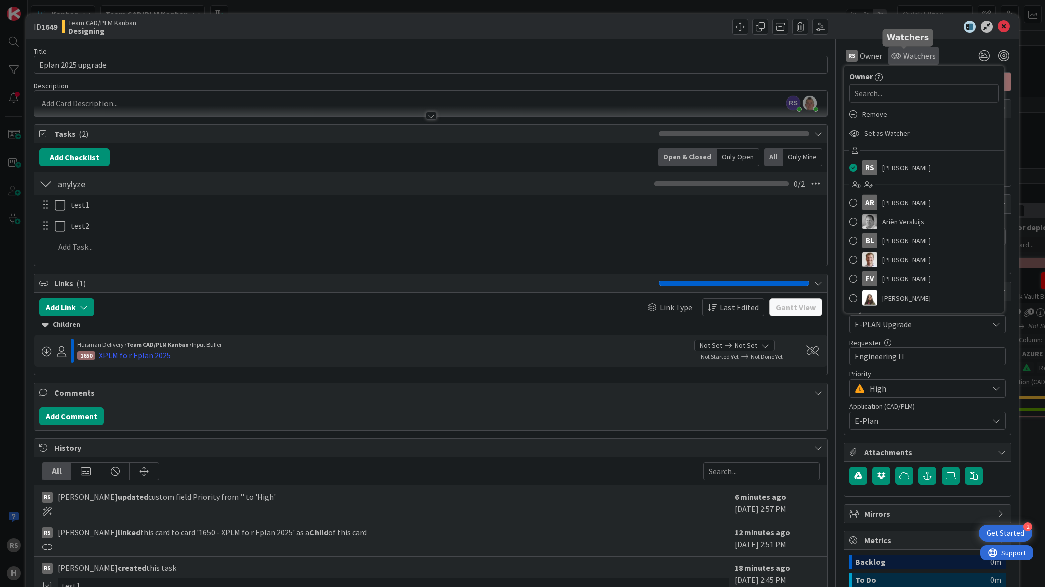
click at [908, 55] on span "Watchers" at bounding box center [919, 56] width 33 height 12
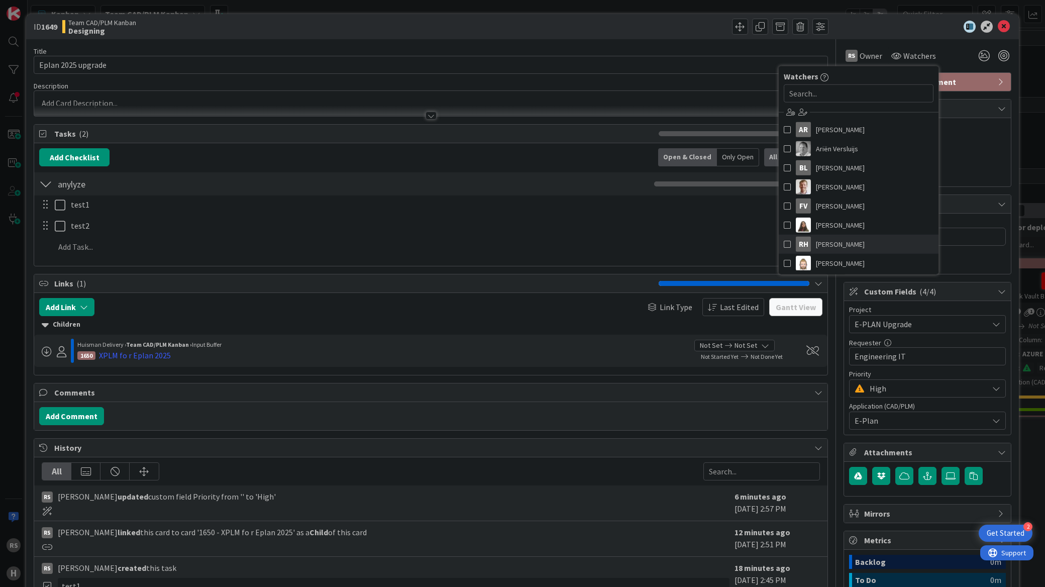
click at [784, 243] on span at bounding box center [787, 244] width 7 height 15
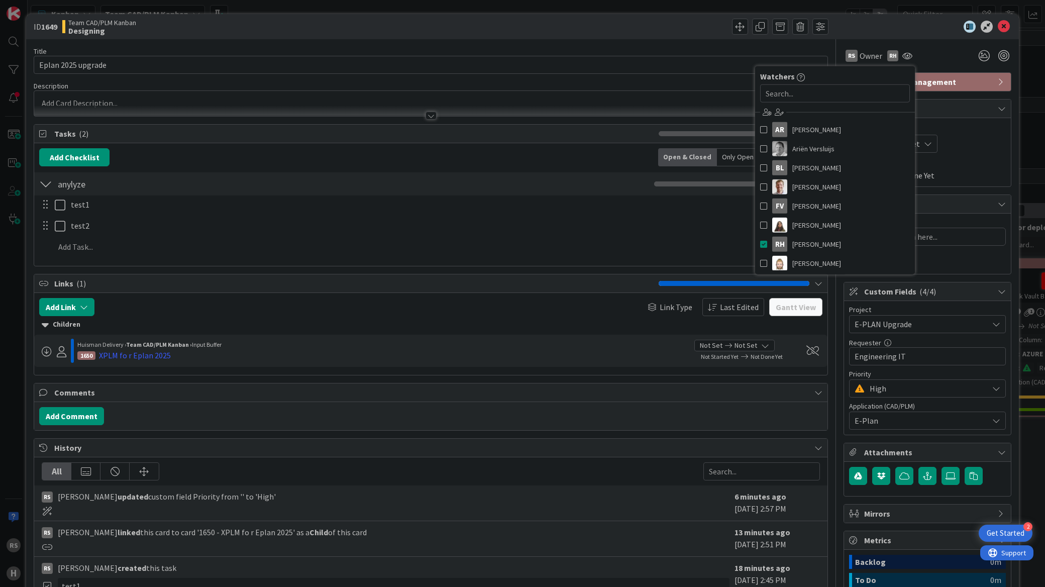
click at [708, 53] on div "Title 18 / 128" at bounding box center [431, 51] width 794 height 9
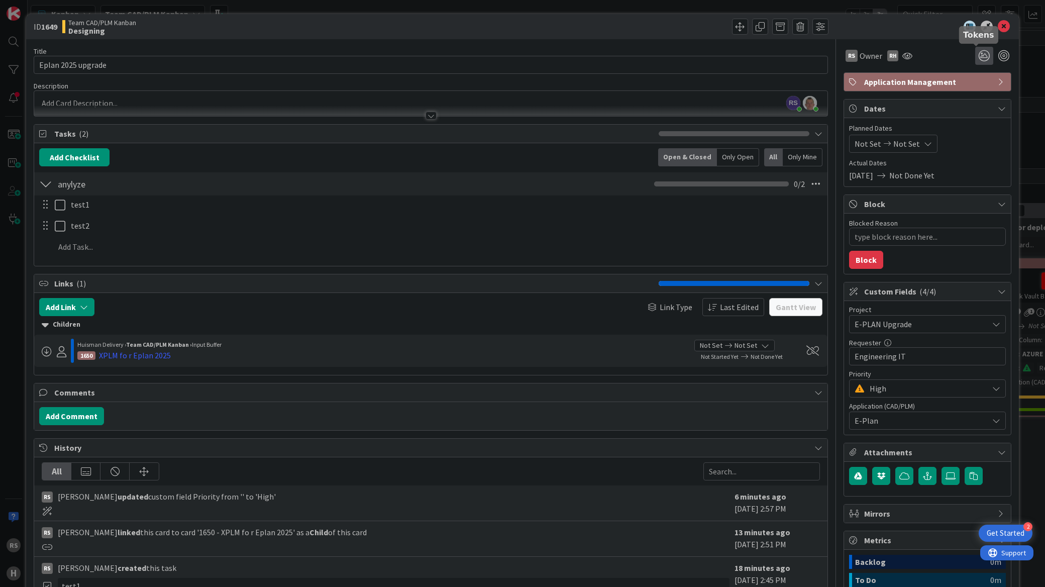
click at [975, 58] on icon at bounding box center [984, 56] width 18 height 18
click at [968, 123] on icon at bounding box center [972, 124] width 8 height 8
click at [871, 111] on span "PLM" at bounding box center [878, 108] width 15 height 9
click at [968, 108] on icon at bounding box center [972, 108] width 8 height 8
click at [998, 57] on div at bounding box center [1003, 55] width 11 height 11
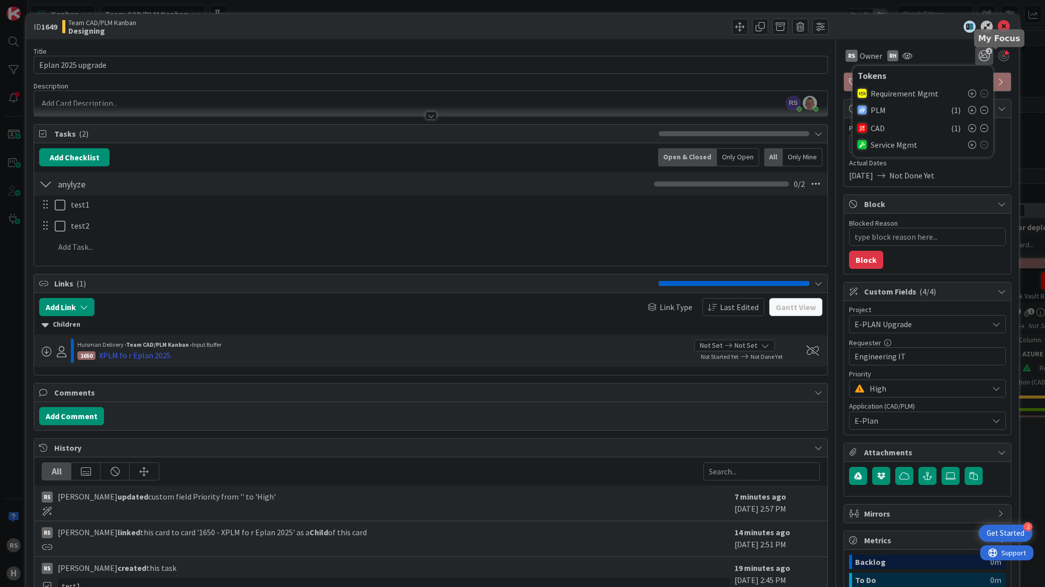
click at [998, 56] on div at bounding box center [1003, 55] width 11 height 11
click at [998, 58] on div at bounding box center [1003, 55] width 11 height 11
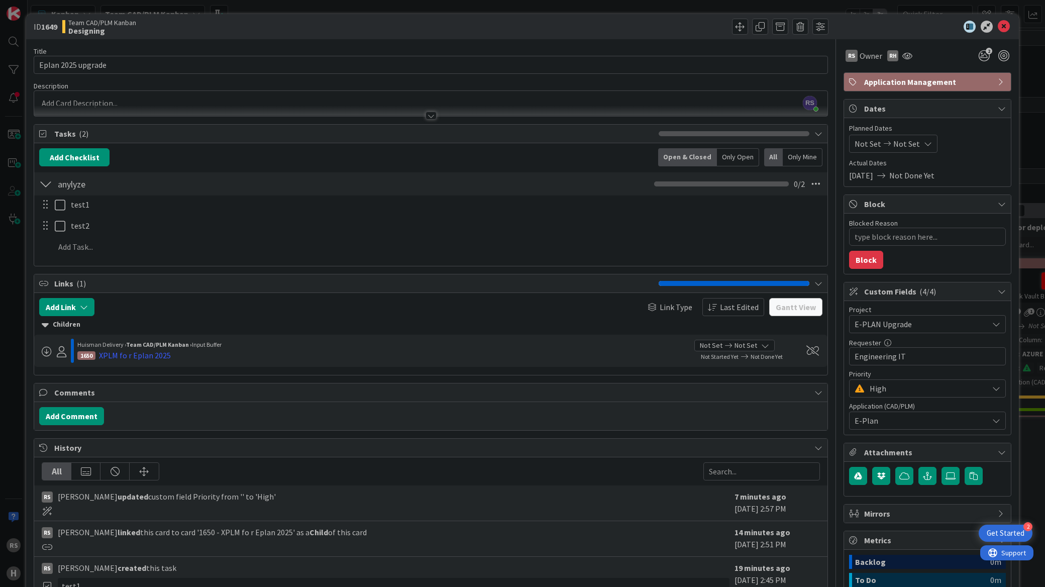
type textarea "x"
click at [1000, 29] on icon at bounding box center [1004, 27] width 12 height 12
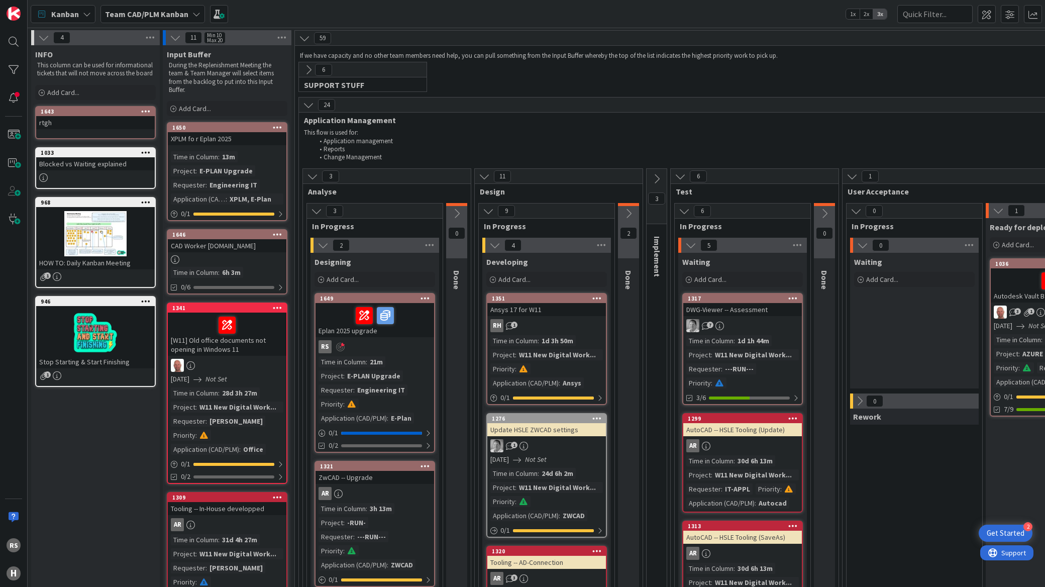
click at [76, 12] on span "Kanban" at bounding box center [65, 14] width 28 height 12
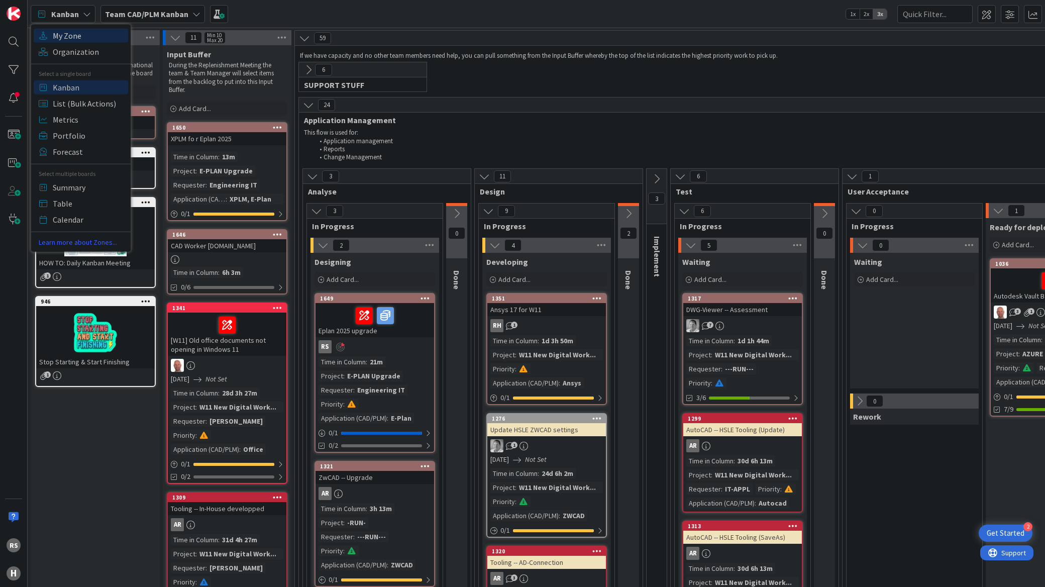
click at [71, 32] on span "My Zone" at bounding box center [89, 35] width 72 height 15
